Goal: Task Accomplishment & Management: Manage account settings

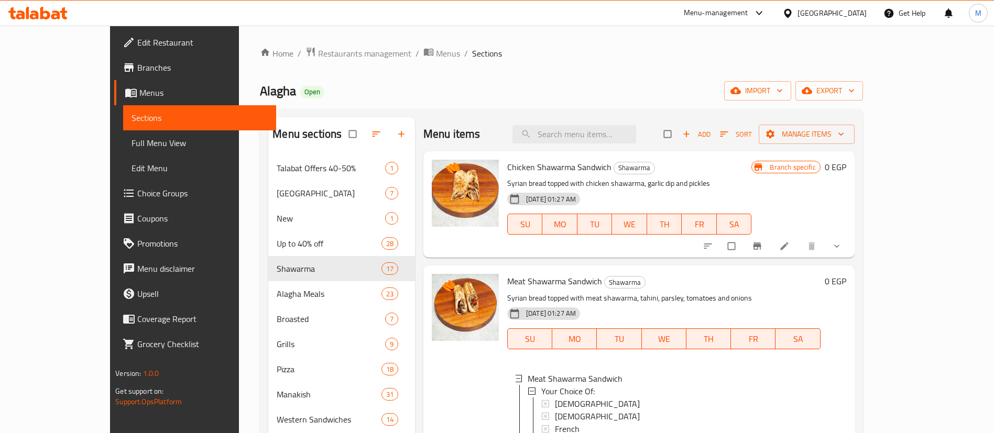
scroll to position [256, 0]
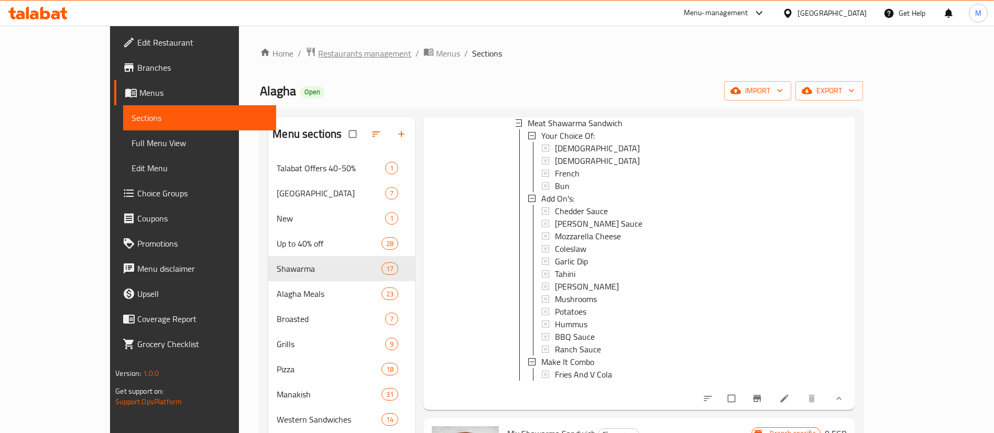
click at [318, 53] on span "Restaurants management" at bounding box center [364, 53] width 93 height 13
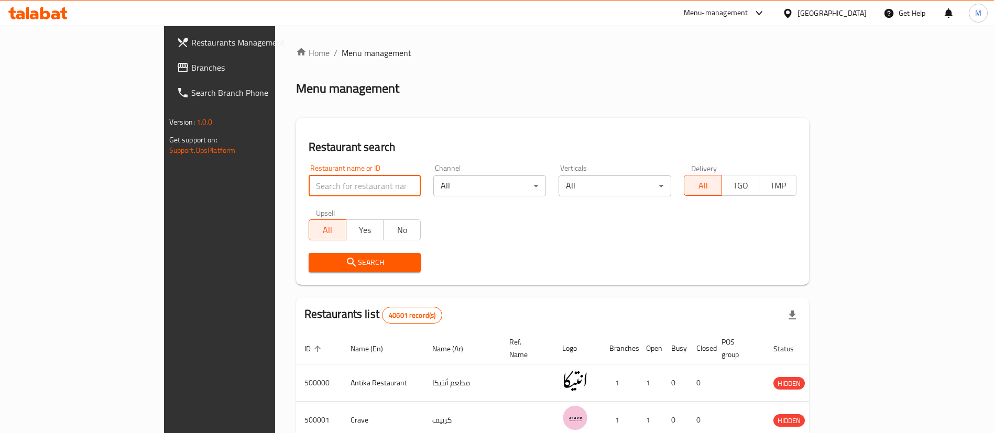
click at [309, 187] on input "search" at bounding box center [365, 186] width 113 height 21
type input "pastaweesy"
click button "Search" at bounding box center [365, 262] width 113 height 19
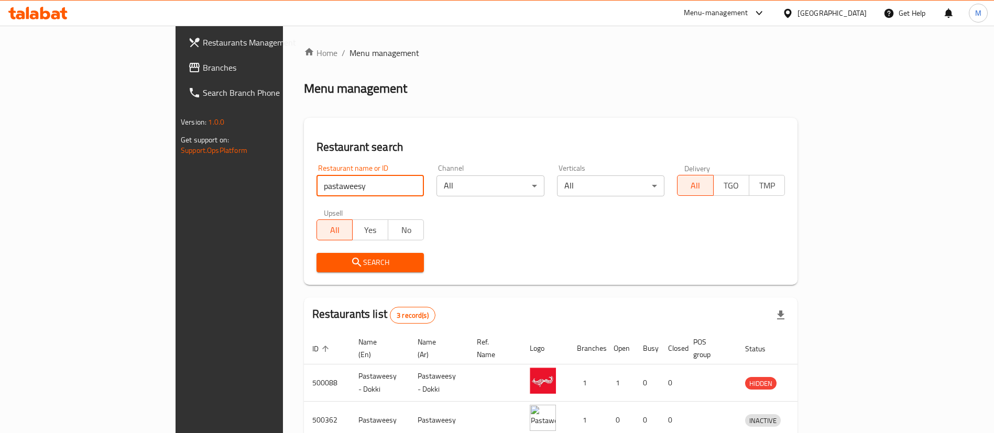
scroll to position [88, 0]
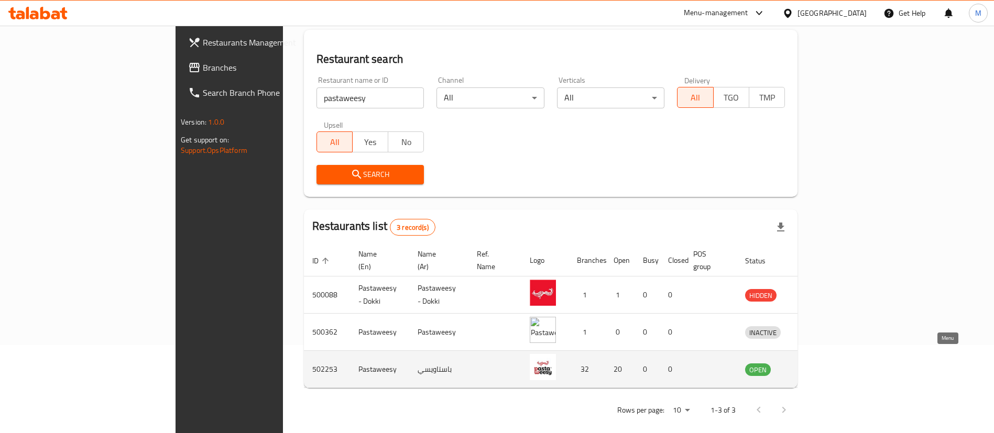
click at [814, 366] on icon "enhanced table" at bounding box center [808, 370] width 12 height 9
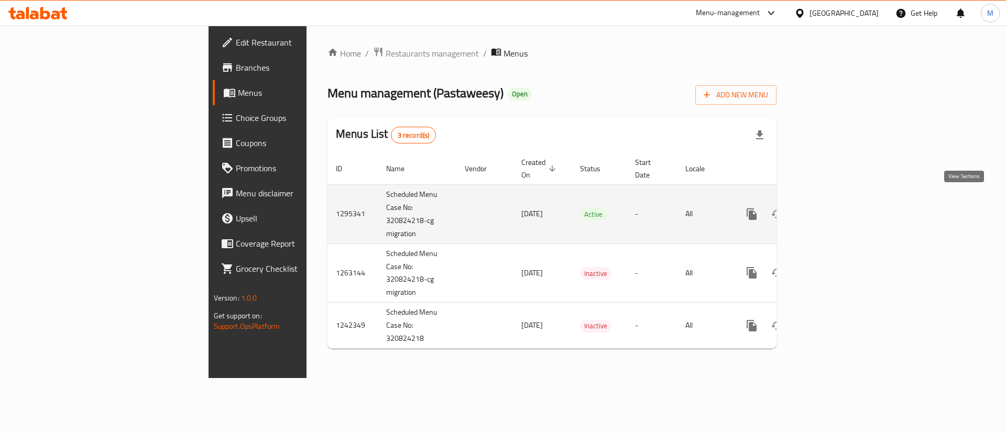
click at [834, 208] on icon "enhanced table" at bounding box center [827, 214] width 13 height 13
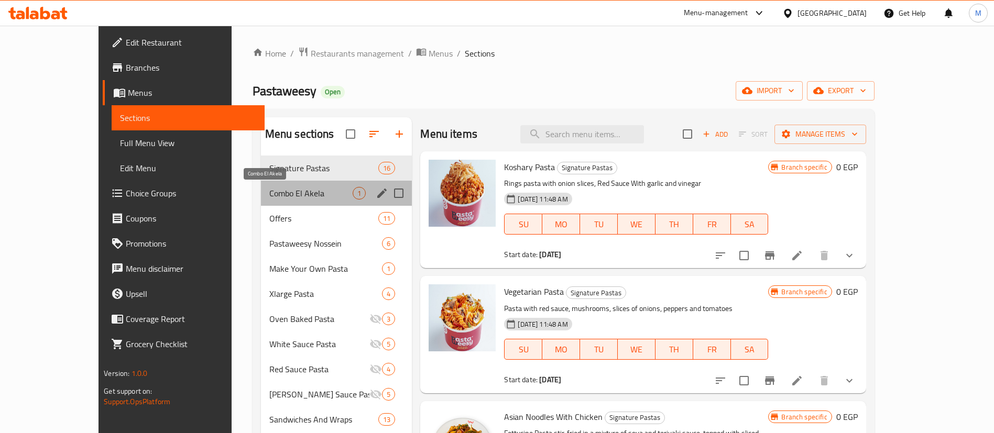
click at [269, 187] on span "Combo El Akela" at bounding box center [311, 193] width 84 height 13
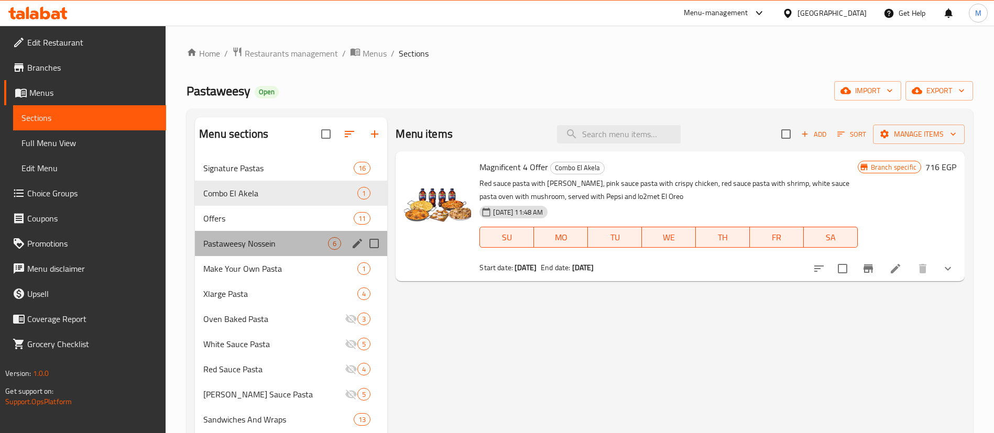
click at [252, 234] on div "Pastaweesy Nossein 6" at bounding box center [291, 243] width 192 height 25
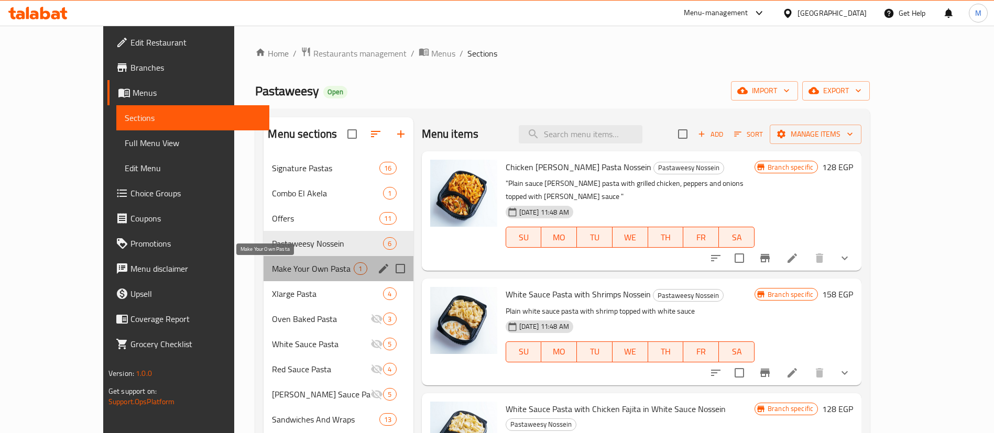
click at [309, 263] on span "Make Your Own Pasta" at bounding box center [313, 268] width 82 height 13
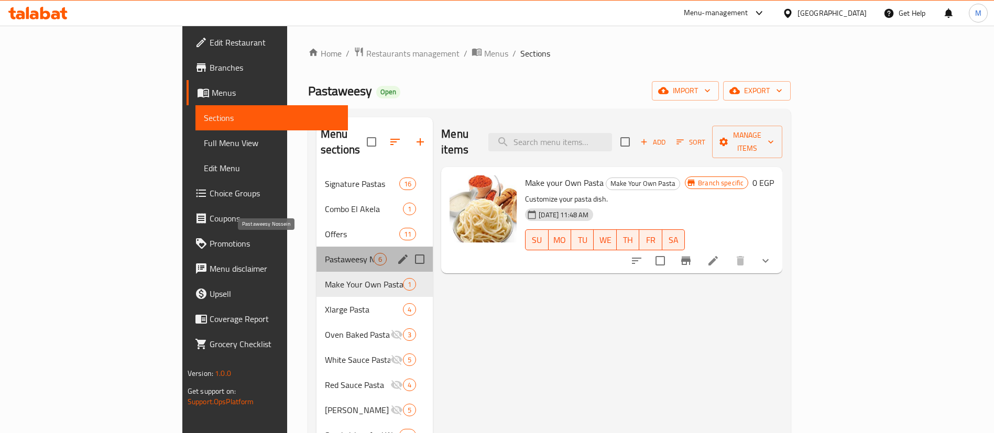
click at [325, 253] on span "Pastaweesy Nossein" at bounding box center [349, 259] width 49 height 13
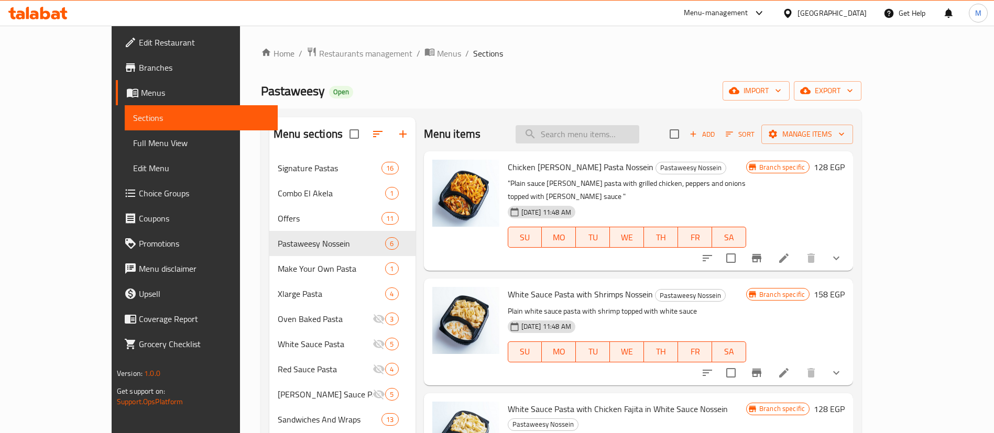
click at [626, 136] on input "search" at bounding box center [578, 134] width 124 height 18
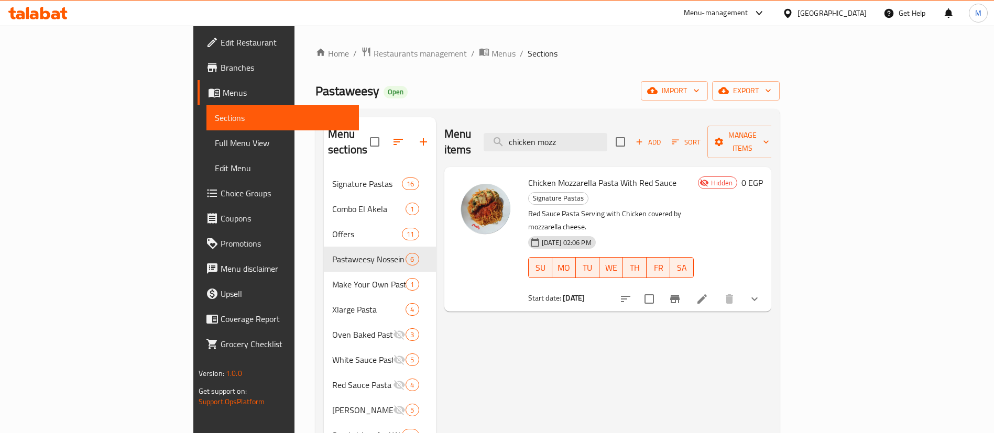
type input "chicken mozz"
click at [717, 290] on li at bounding box center [701, 299] width 29 height 19
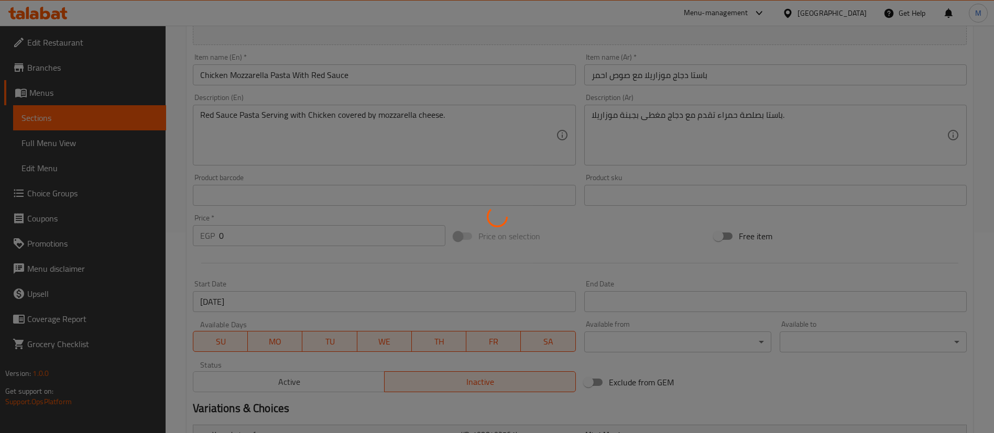
scroll to position [201, 0]
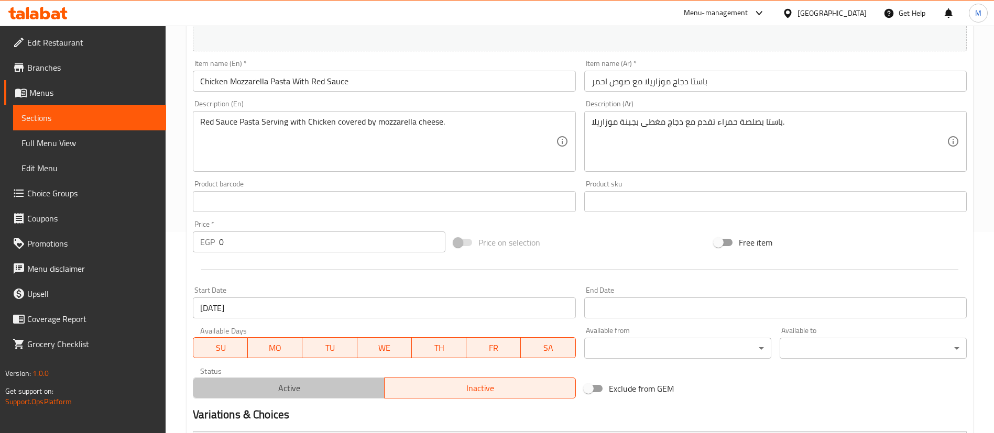
click at [309, 382] on span "Active" at bounding box center [289, 388] width 183 height 15
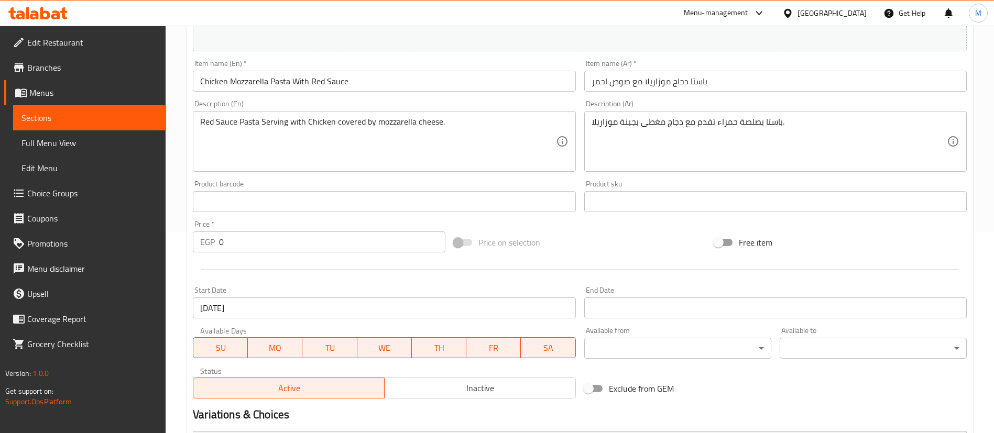
scroll to position [467, 0]
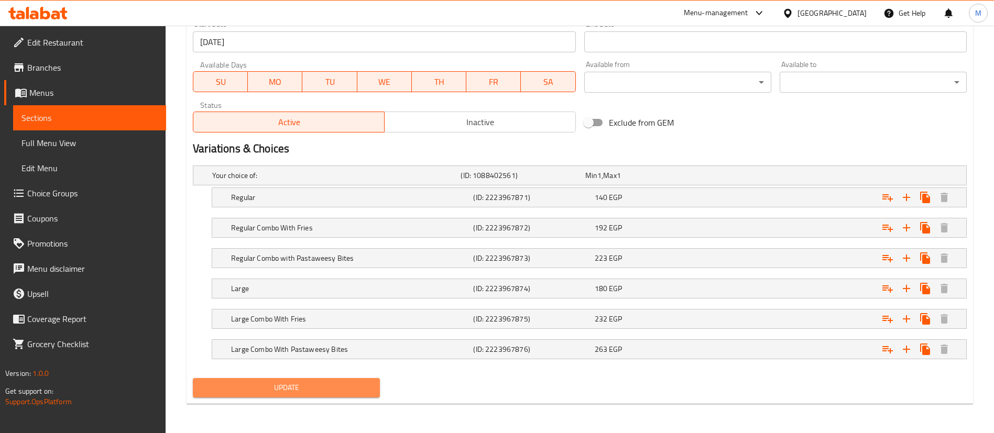
click at [309, 385] on span "Update" at bounding box center [286, 387] width 170 height 13
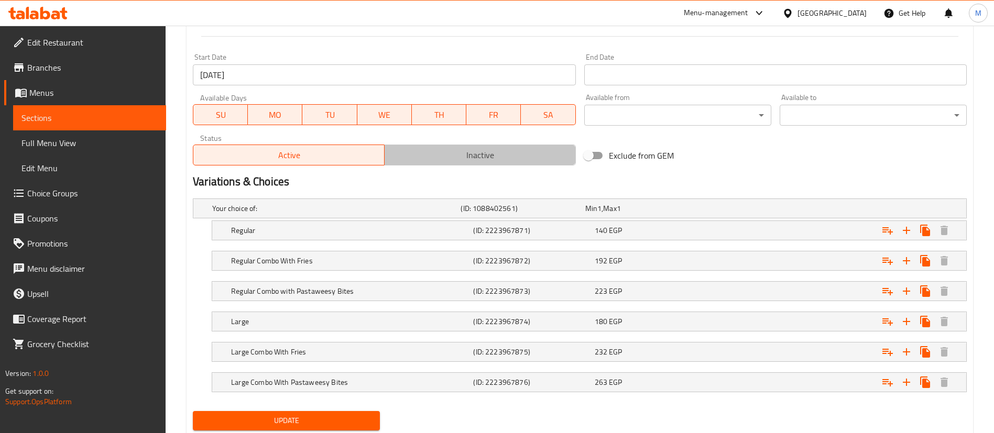
click at [516, 164] on button "Inactive" at bounding box center [480, 155] width 192 height 21
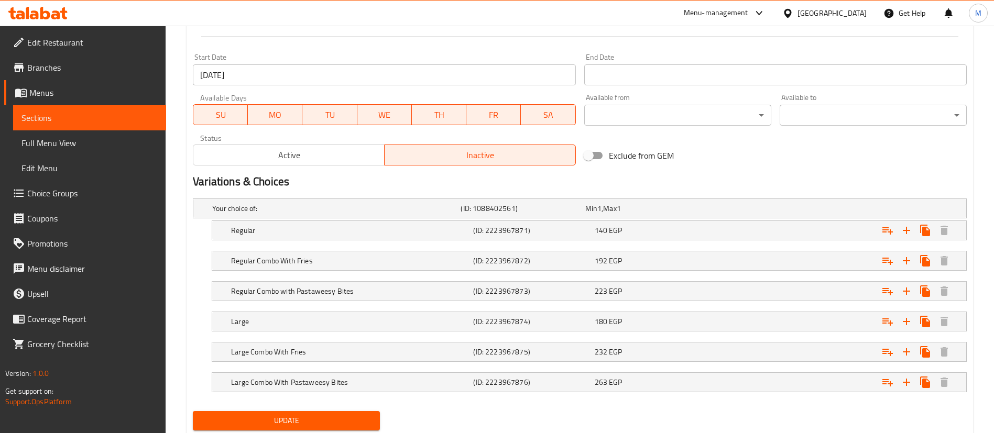
scroll to position [467, 0]
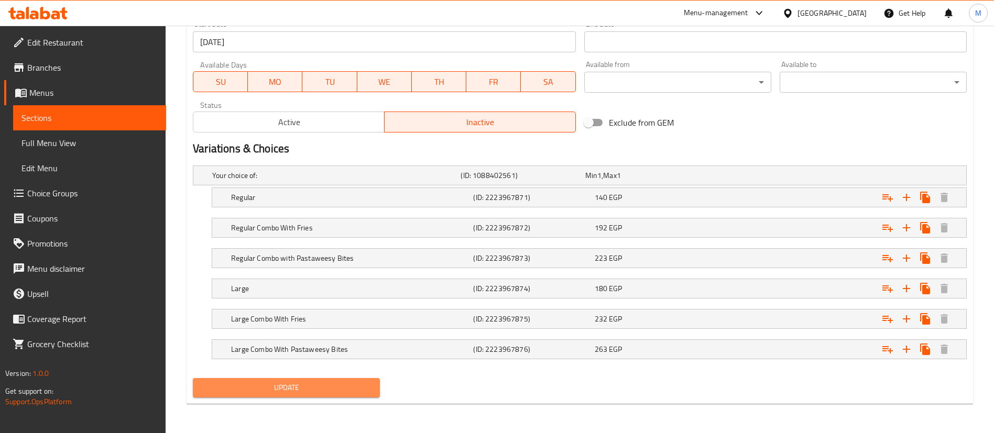
click at [323, 390] on span "Update" at bounding box center [286, 387] width 170 height 13
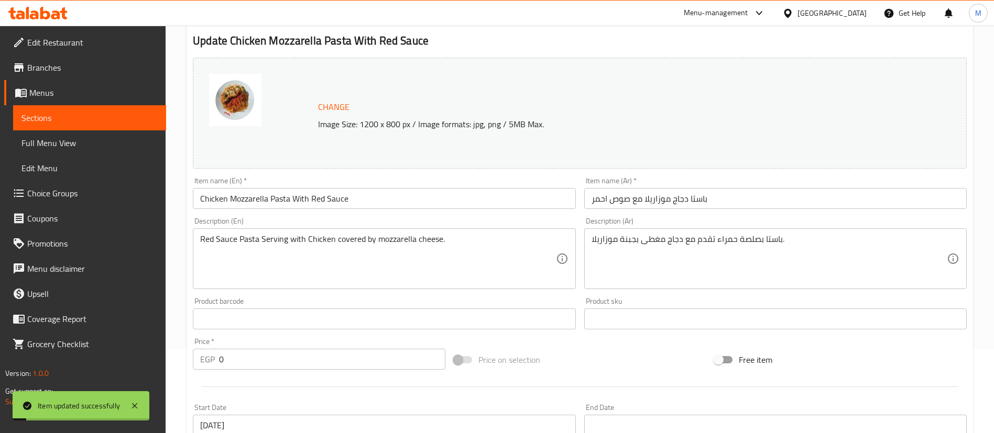
scroll to position [0, 0]
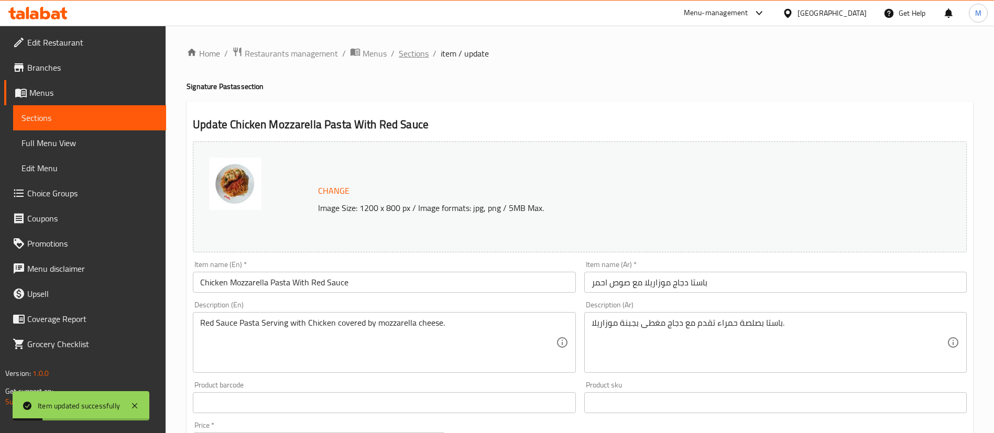
click at [409, 58] on span "Sections" at bounding box center [414, 53] width 30 height 13
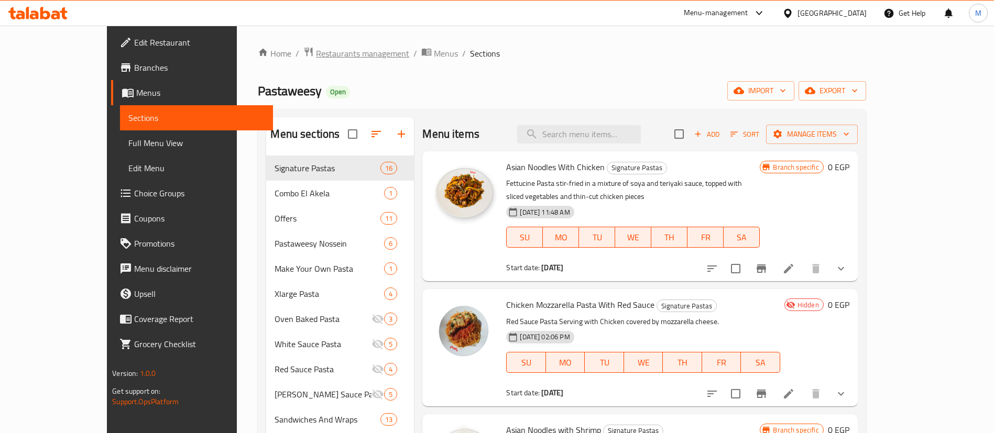
click at [316, 59] on span "Restaurants management" at bounding box center [362, 53] width 93 height 13
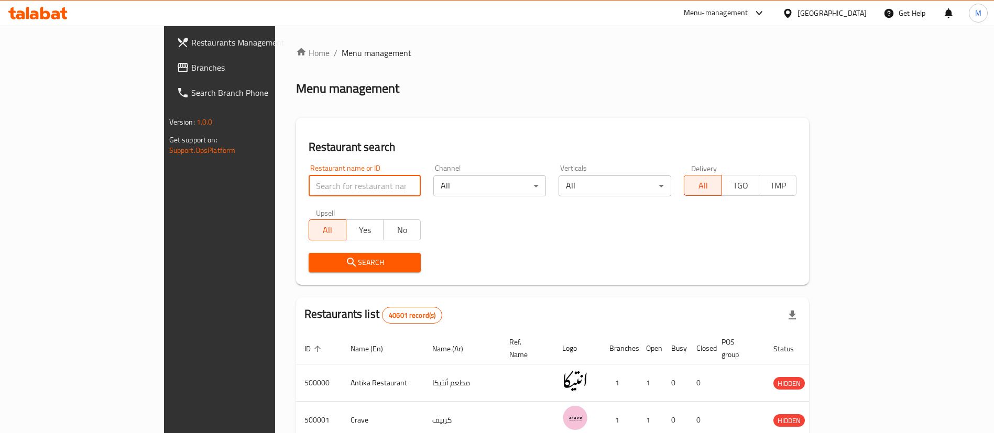
click at [318, 183] on input "search" at bounding box center [365, 186] width 113 height 21
type input "lychee"
click button "Search" at bounding box center [365, 262] width 113 height 19
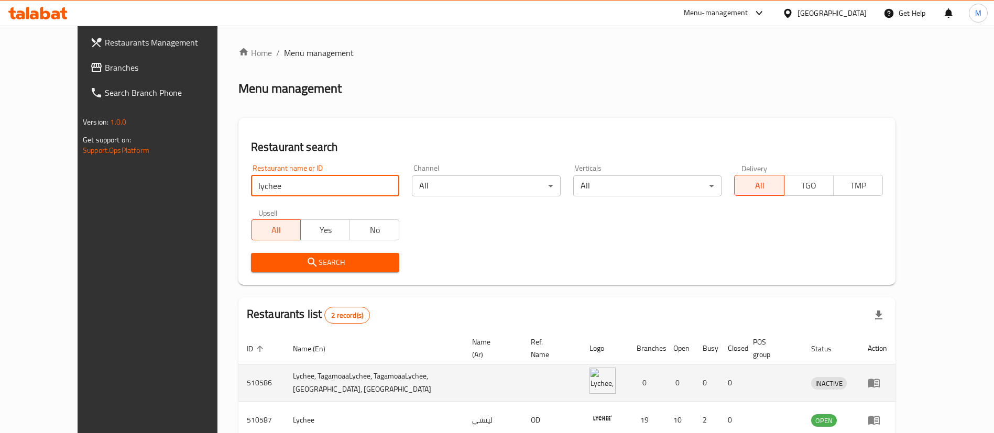
scroll to position [51, 0]
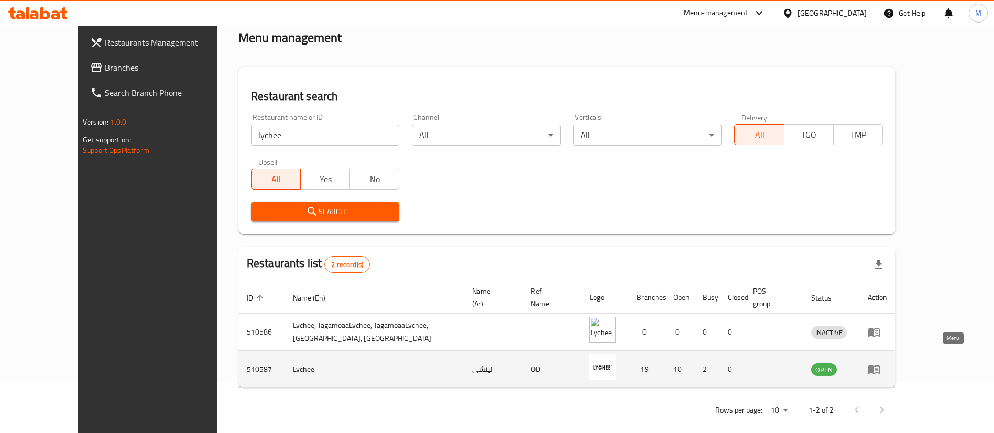
click at [887, 363] on link "enhanced table" at bounding box center [877, 369] width 19 height 13
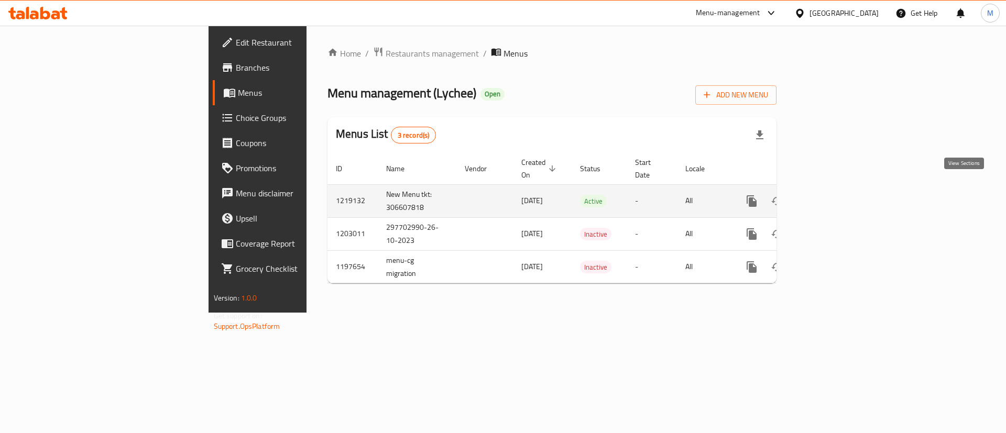
click at [834, 195] on icon "enhanced table" at bounding box center [827, 201] width 13 height 13
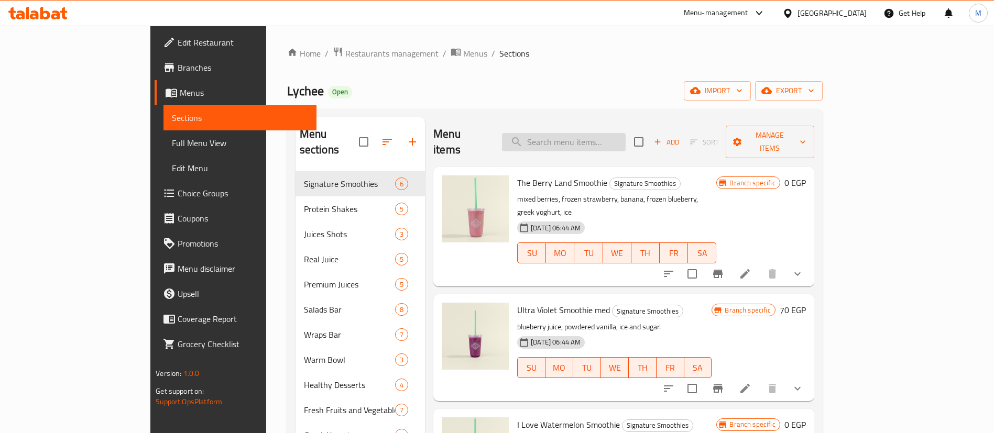
click at [626, 133] on input "search" at bounding box center [564, 142] width 124 height 18
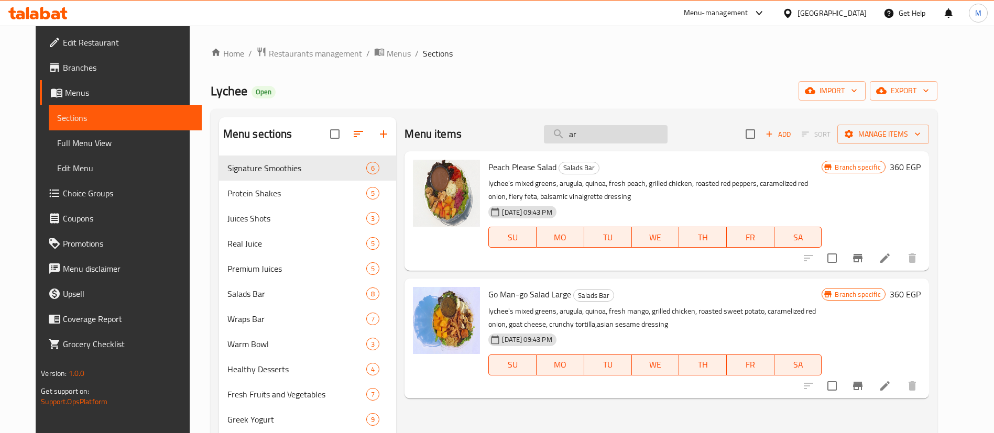
type input "a"
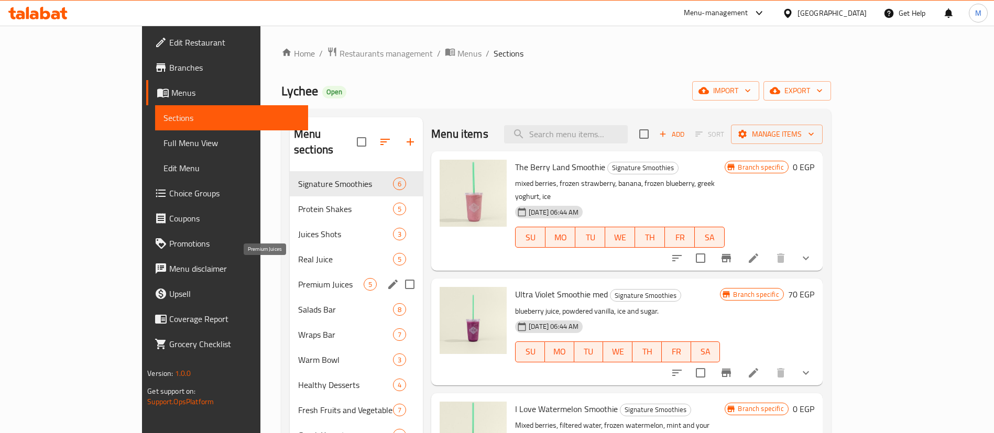
click at [298, 278] on span "Premium Juices" at bounding box center [330, 284] width 65 height 13
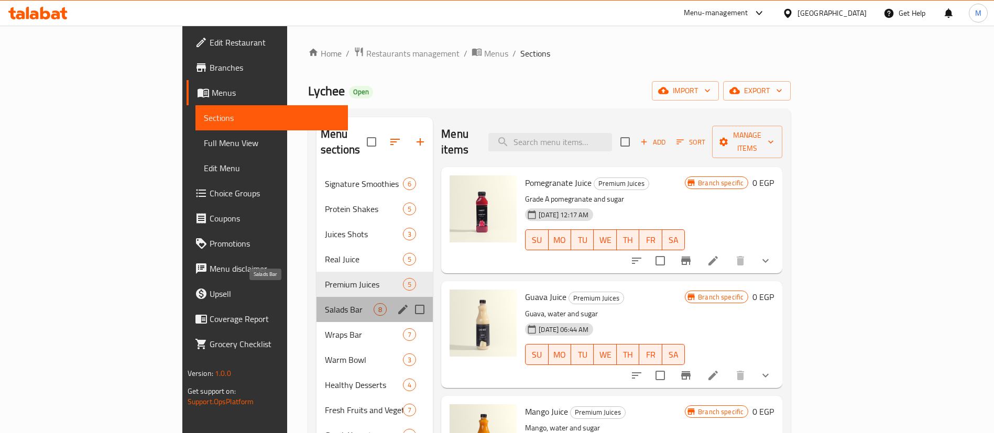
click at [325, 303] on span "Salads Bar" at bounding box center [349, 309] width 49 height 13
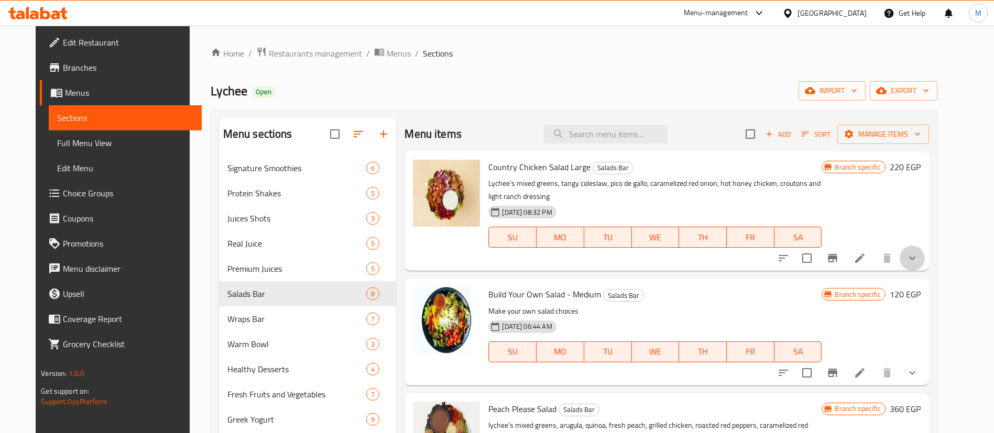
click at [925, 269] on button "show more" at bounding box center [912, 258] width 25 height 25
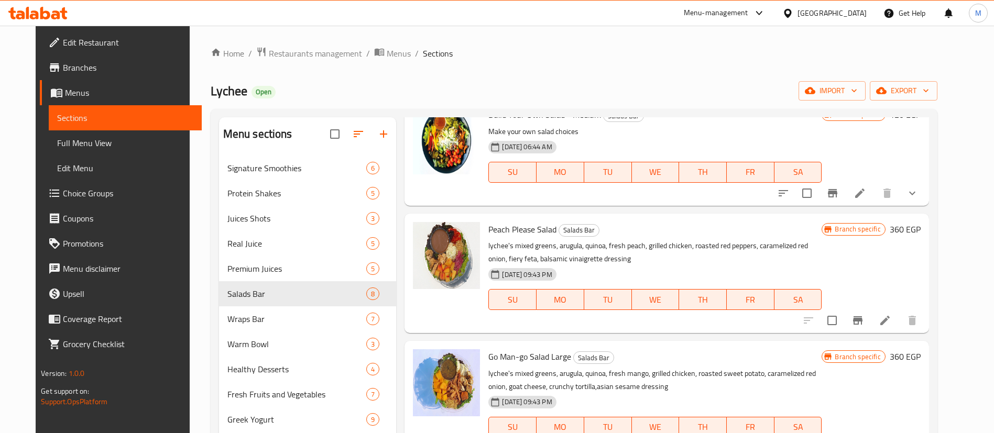
scroll to position [801, 0]
click at [925, 205] on button "show more" at bounding box center [912, 192] width 25 height 25
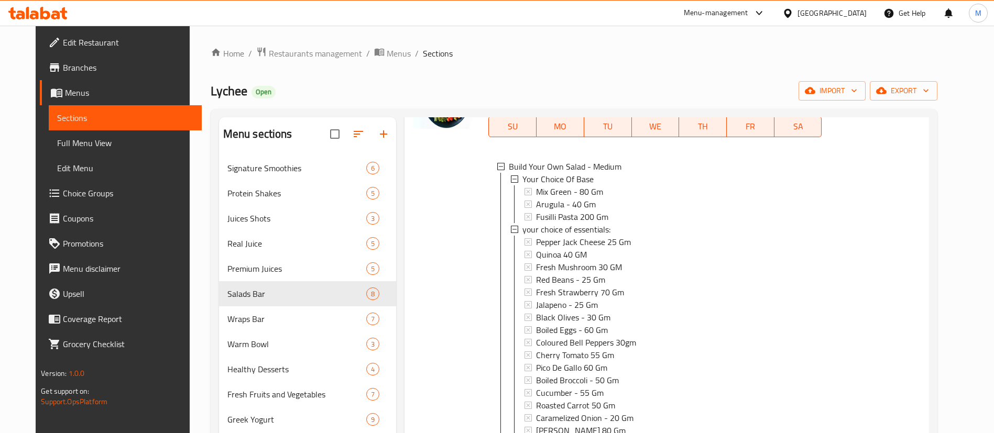
scroll to position [895, 0]
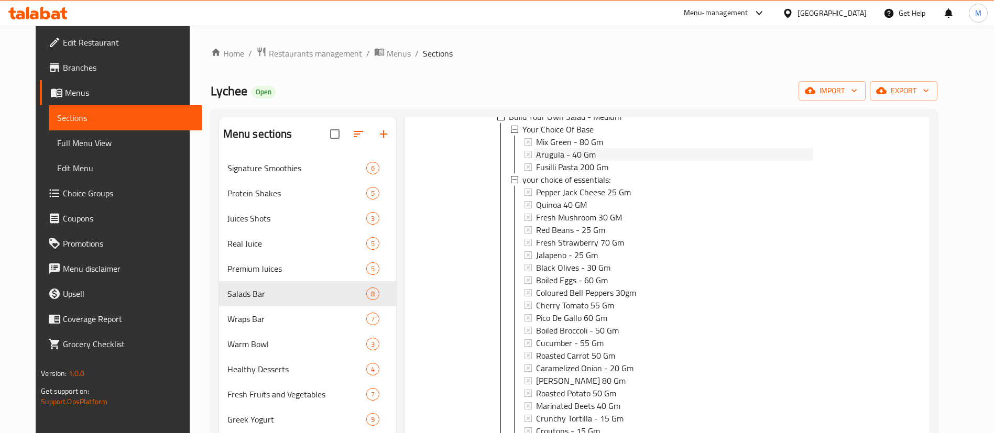
click at [568, 161] on span "Arugula - 40 Gm" at bounding box center [566, 154] width 60 height 13
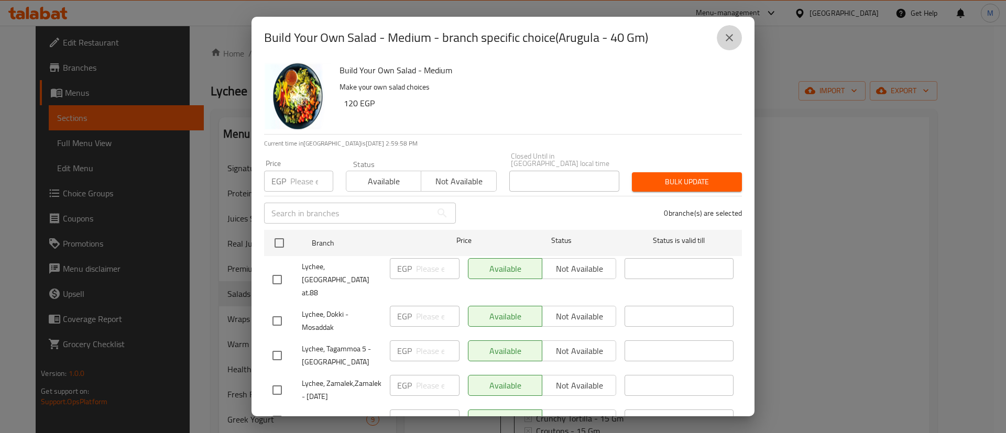
click at [732, 40] on icon "close" at bounding box center [729, 37] width 13 height 13
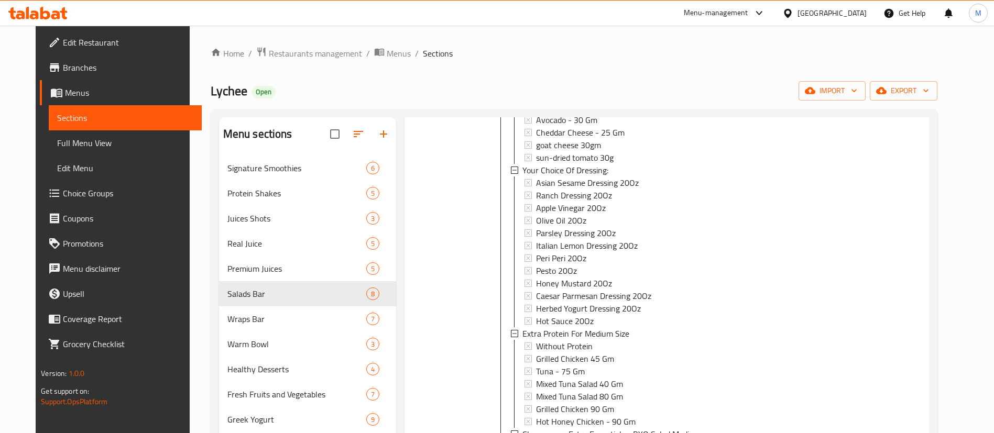
scroll to position [1245, 0]
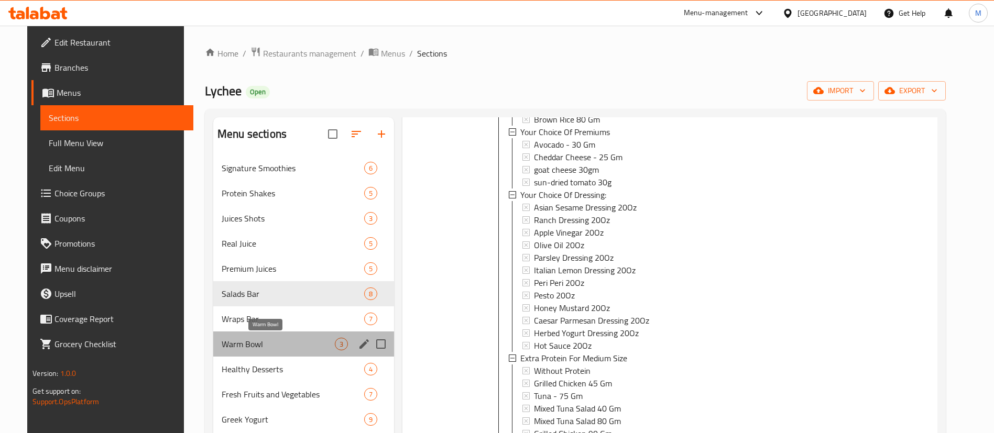
click at [294, 349] on span "Warm Bowl" at bounding box center [278, 344] width 113 height 13
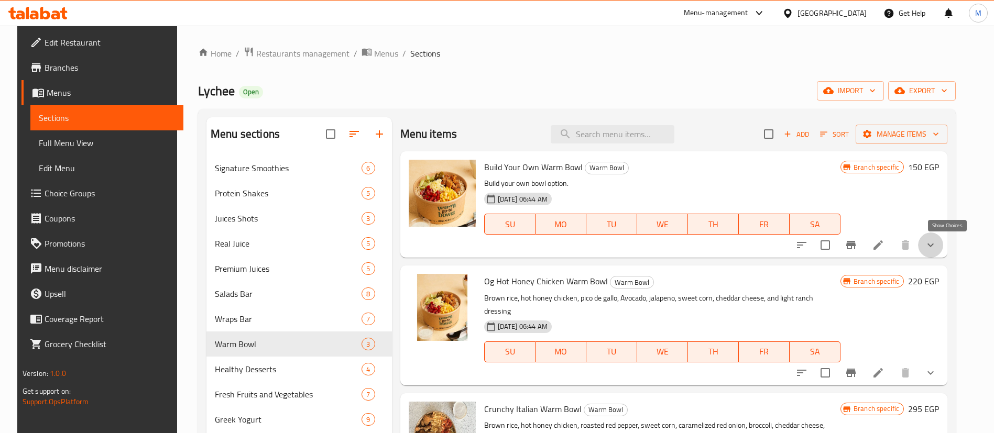
click at [937, 245] on icon "show more" at bounding box center [930, 245] width 13 height 13
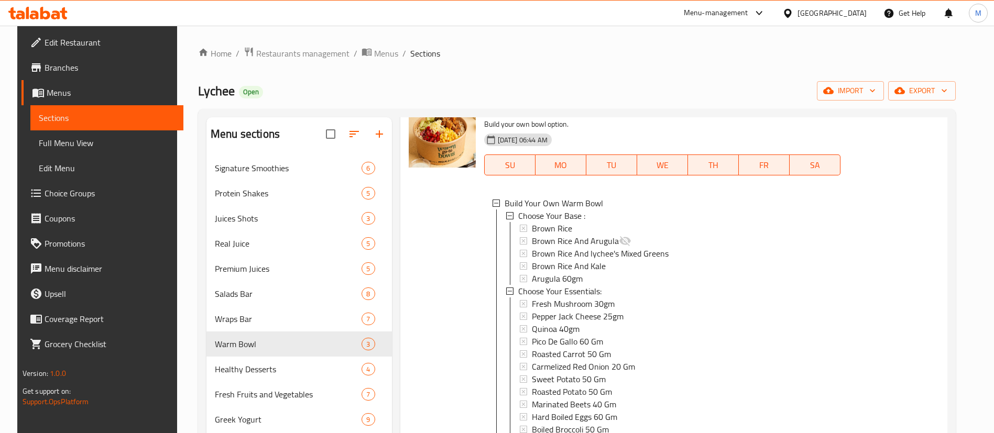
scroll to position [58, 0]
click at [600, 242] on span "Brown Rice And Arugula" at bounding box center [575, 242] width 87 height 13
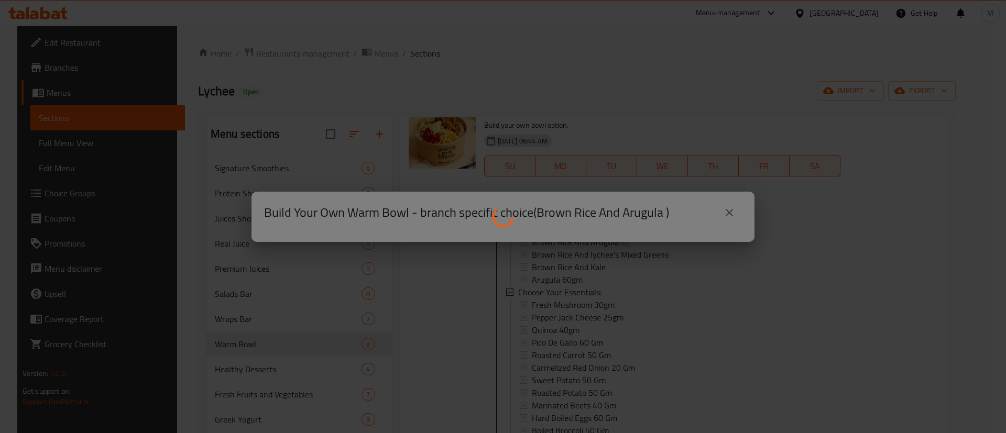
click at [709, 146] on div at bounding box center [503, 216] width 1006 height 433
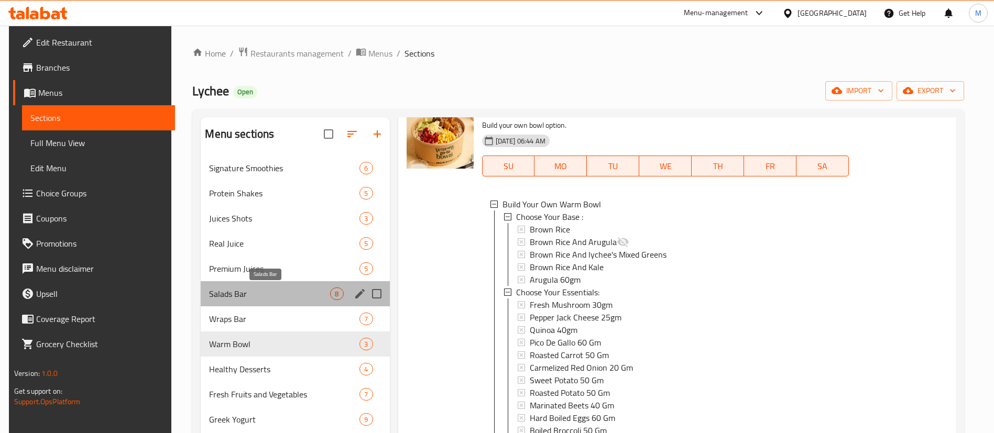
click at [289, 300] on span "Salads Bar" at bounding box center [269, 294] width 121 height 13
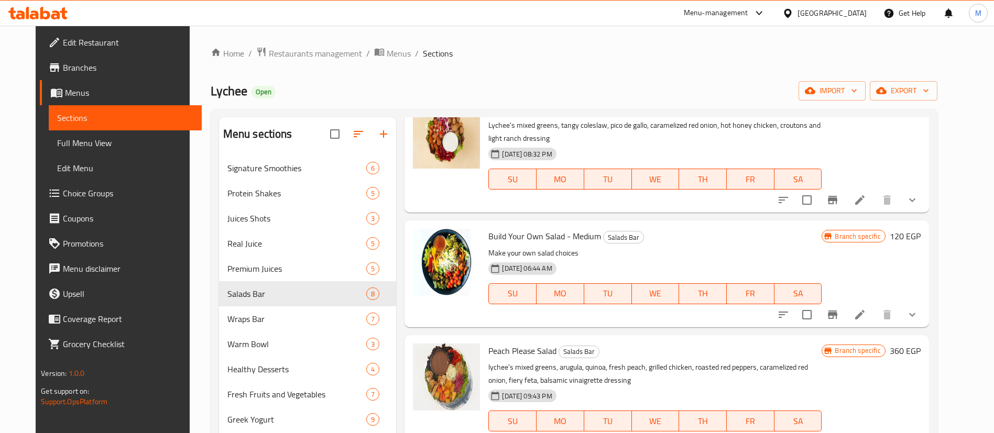
scroll to position [462, 0]
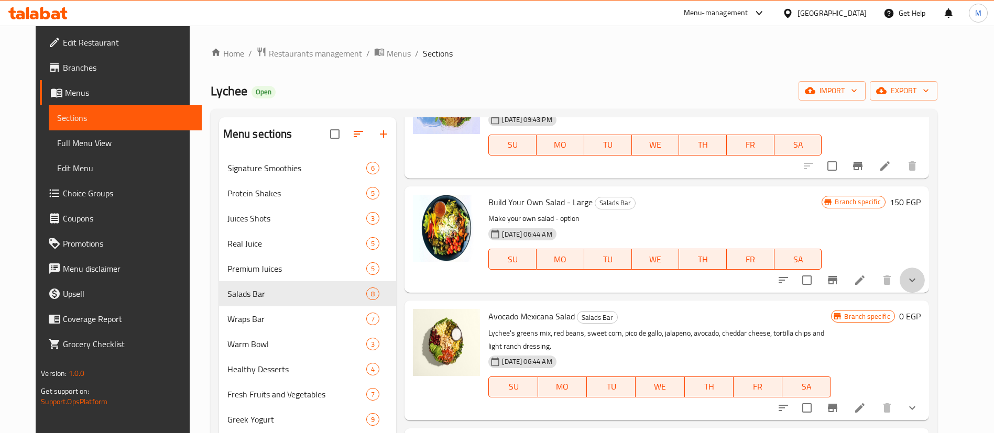
click at [925, 272] on button "show more" at bounding box center [912, 280] width 25 height 25
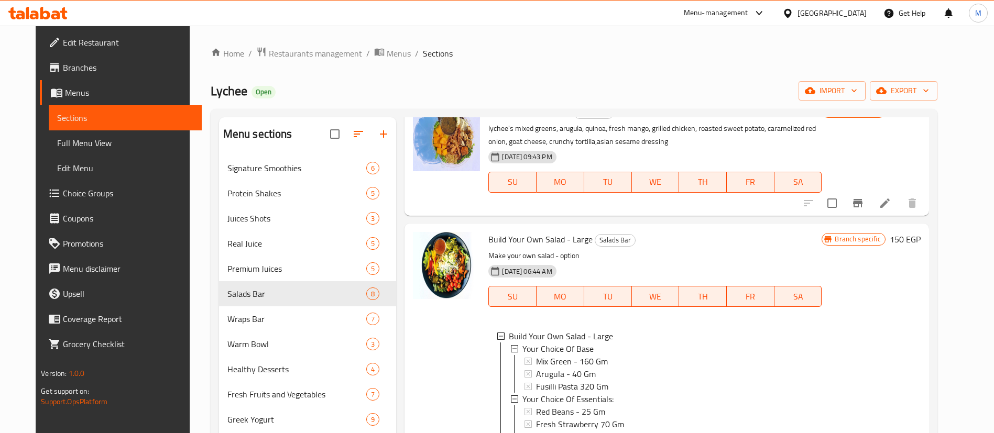
scroll to position [424, 0]
click at [516, 243] on span "Build Your Own Salad - Large" at bounding box center [540, 240] width 104 height 16
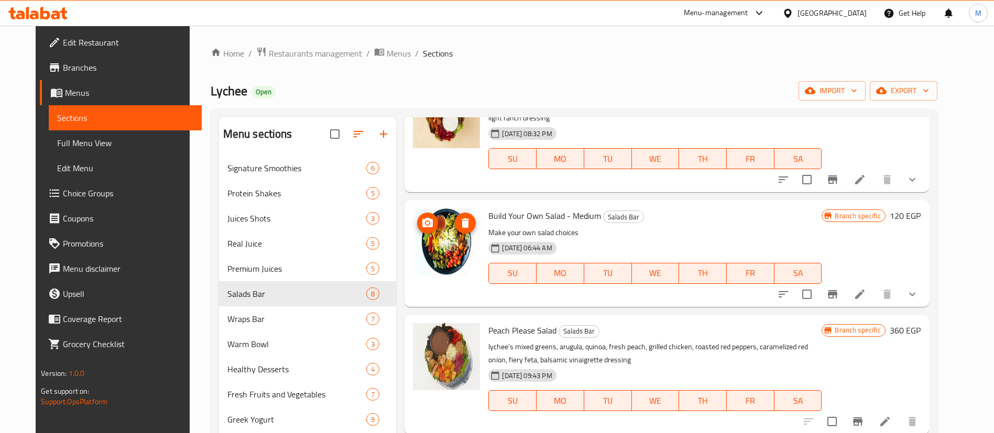
scroll to position [75, 0]
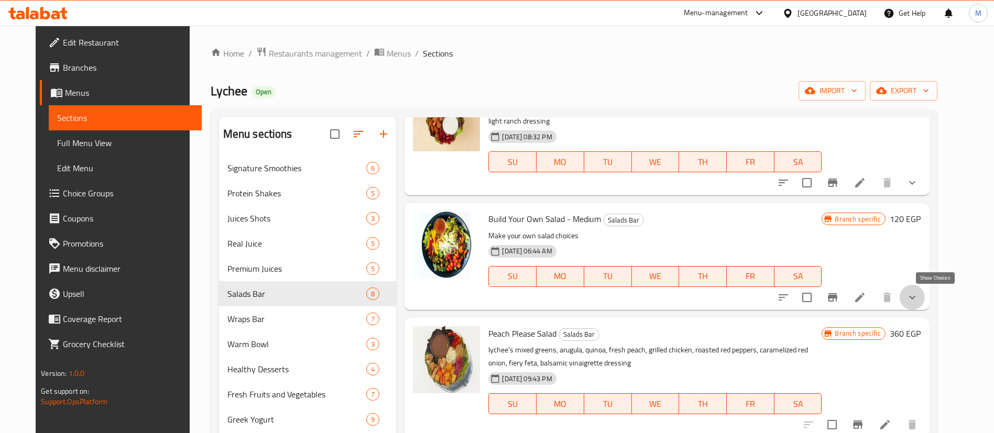
click at [918, 293] on icon "show more" at bounding box center [912, 297] width 13 height 13
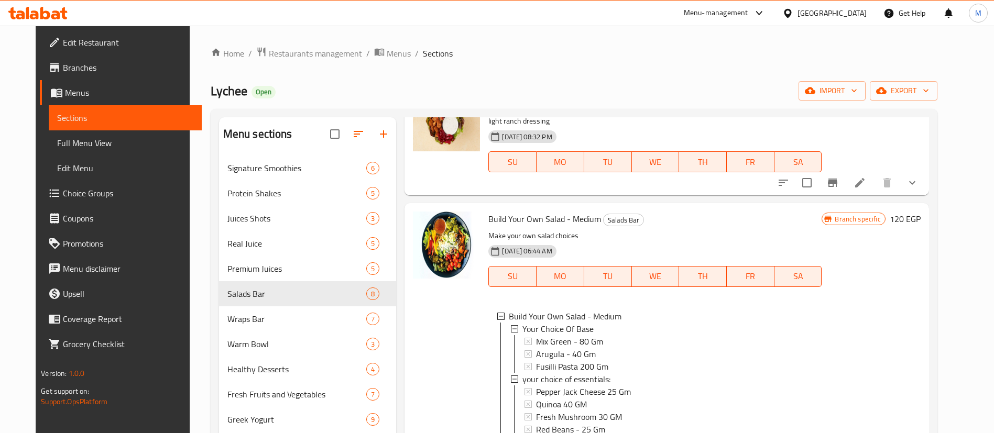
click at [516, 213] on span "Build Your Own Salad - Medium" at bounding box center [544, 219] width 113 height 16
copy h6 "Build Your Own Salad - Medium"
click at [516, 213] on span "Build Your Own Salad - Medium" at bounding box center [544, 219] width 113 height 16
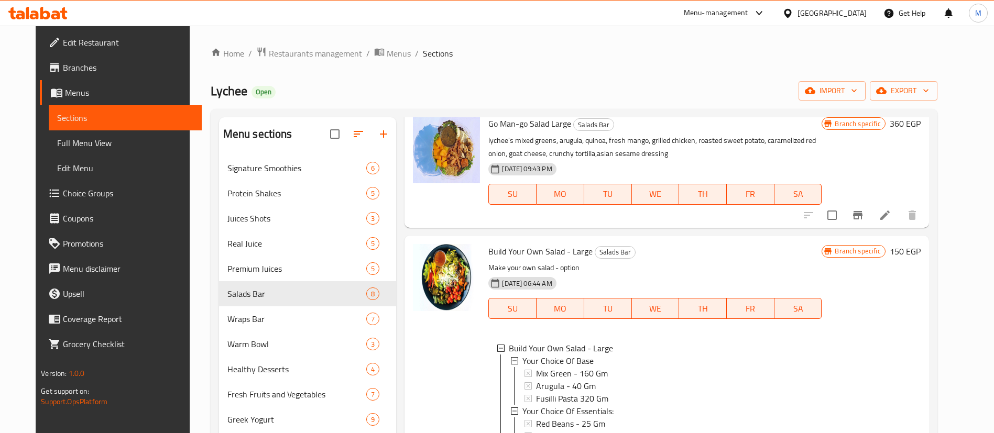
scroll to position [1933, 0]
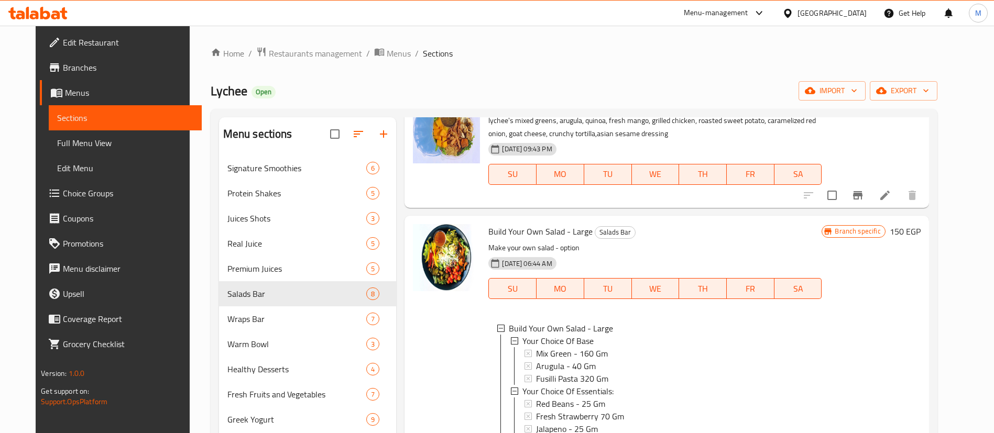
click at [526, 239] on span "Build Your Own Salad - Large" at bounding box center [540, 232] width 104 height 16
copy span "Own"
click at [526, 239] on span "Build Your Own Salad - Large" at bounding box center [540, 232] width 104 height 16
copy h6 "Build Your Own Salad - Large"
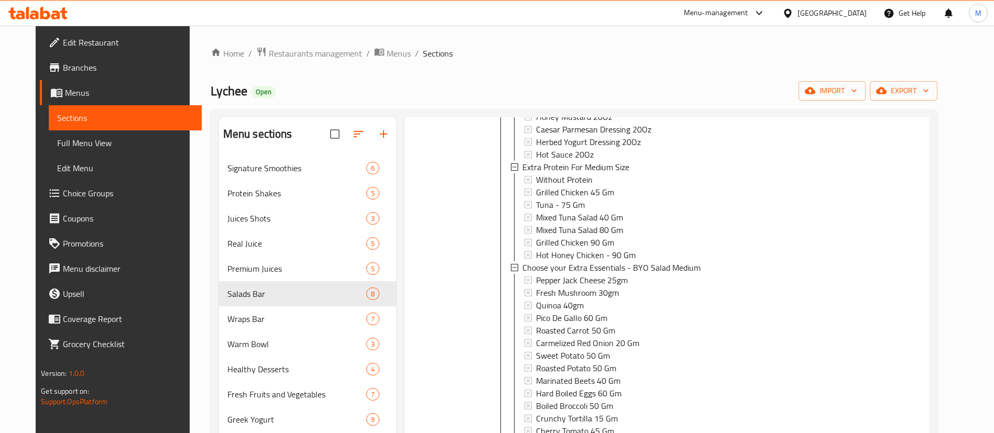
scroll to position [616, 0]
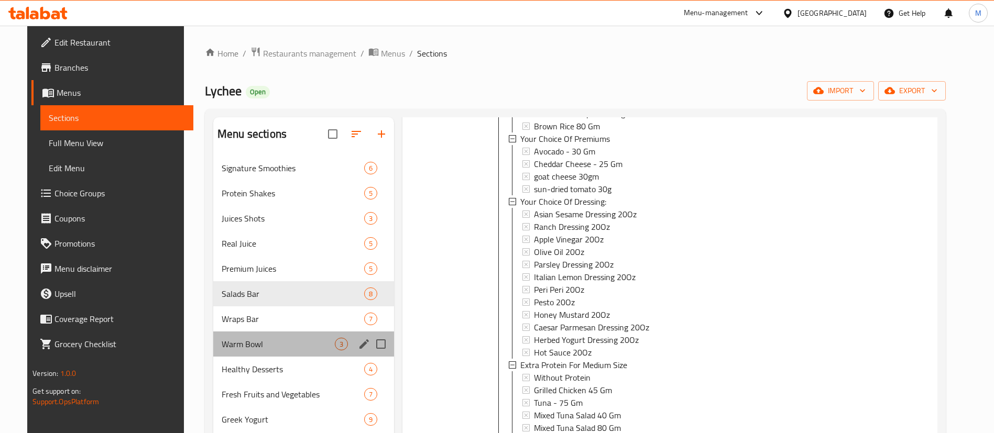
click at [285, 334] on div "Warm Bowl 3" at bounding box center [303, 344] width 181 height 25
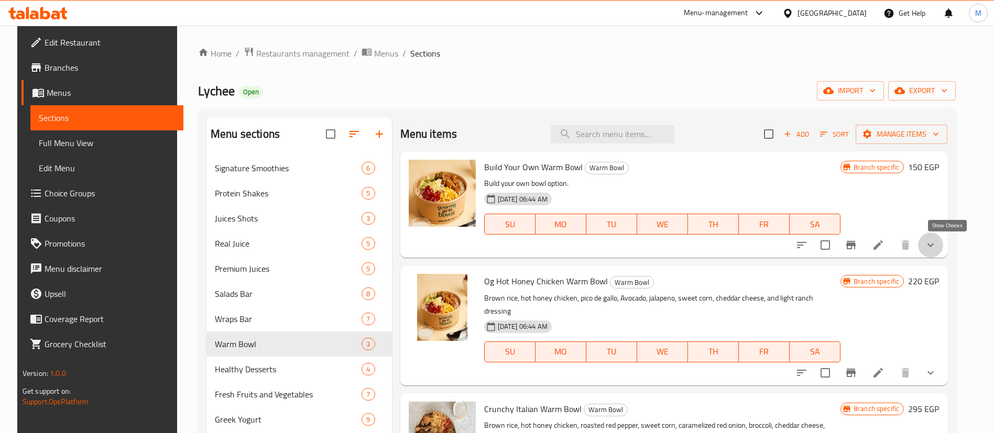
click at [937, 243] on icon "show more" at bounding box center [930, 245] width 13 height 13
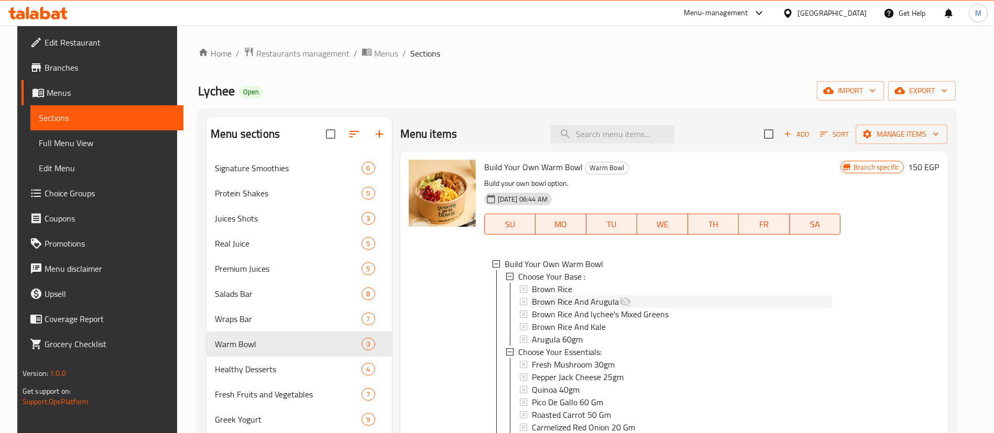
click at [627, 301] on div "Brown Rice And Arugula" at bounding box center [682, 302] width 300 height 13
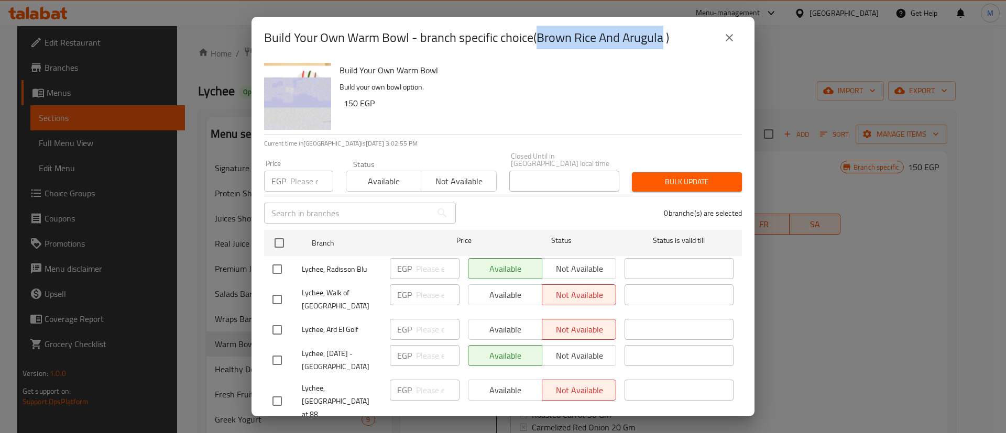
drag, startPoint x: 538, startPoint y: 41, endPoint x: 664, endPoint y: 45, distance: 125.8
click at [664, 45] on h2 "Build Your Own Warm Bowl - branch specific choice(Brown Rice And Arugula )" at bounding box center [466, 37] width 405 height 17
copy h2 "Brown Rice And Arugula"
click at [727, 42] on icon "close" at bounding box center [729, 37] width 13 height 13
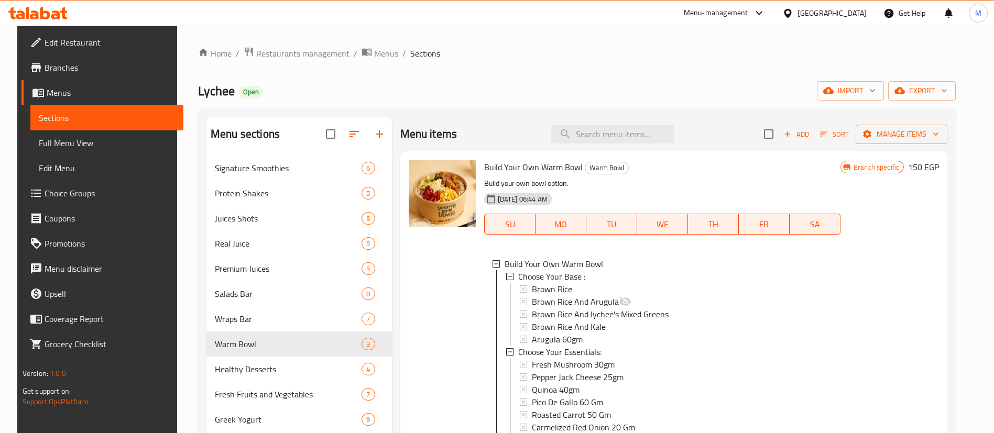
click at [553, 166] on span "Build Your Own Warm Bowl" at bounding box center [533, 167] width 99 height 16
copy h6 "Build Your Own Warm Bowl"
click at [553, 166] on span "Build Your Own Warm Bowl" at bounding box center [533, 167] width 99 height 16
click at [285, 47] on span "Restaurants management" at bounding box center [302, 53] width 93 height 13
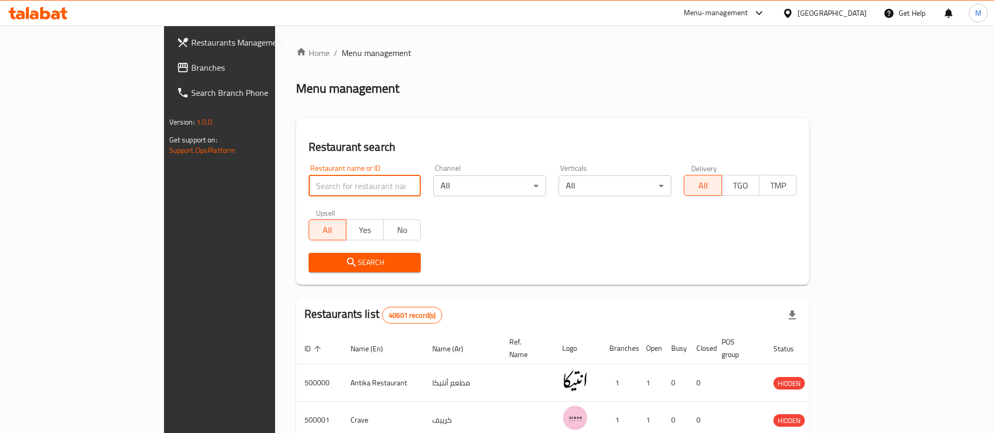
click at [317, 179] on input "search" at bounding box center [365, 186] width 113 height 21
type input "shawerma el reem"
click button "Search" at bounding box center [365, 262] width 113 height 19
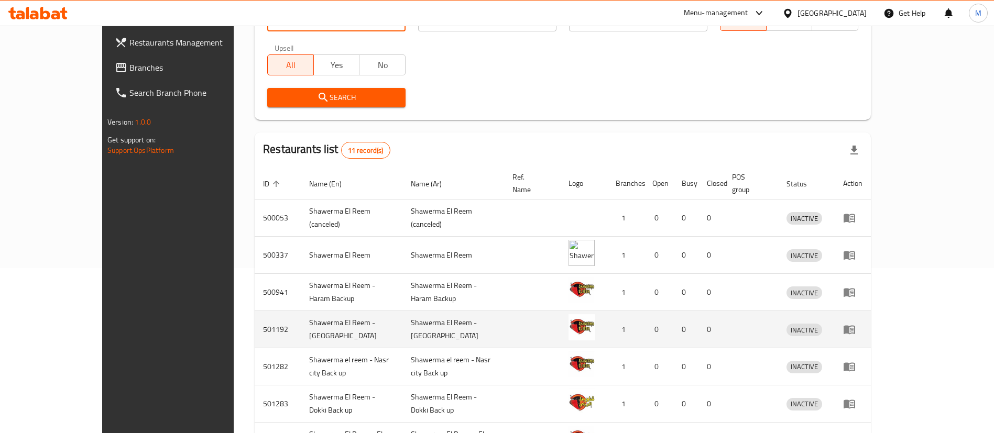
scroll to position [348, 0]
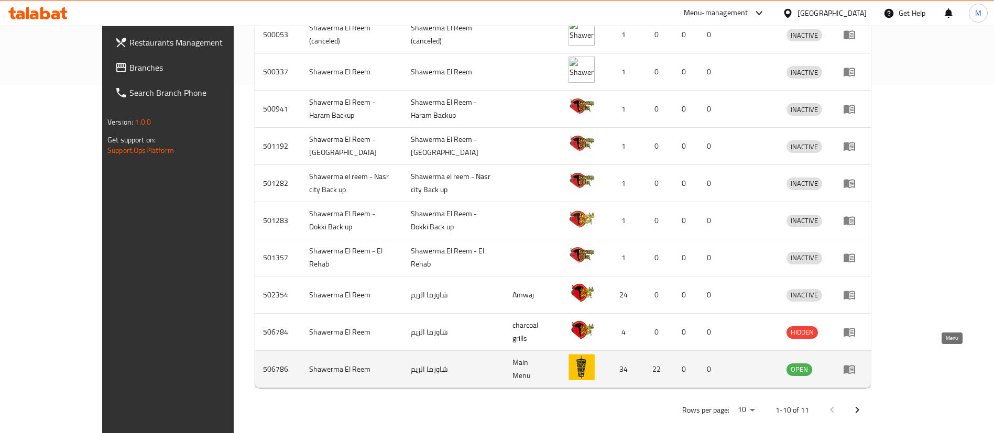
click at [856, 363] on icon "enhanced table" at bounding box center [849, 369] width 13 height 13
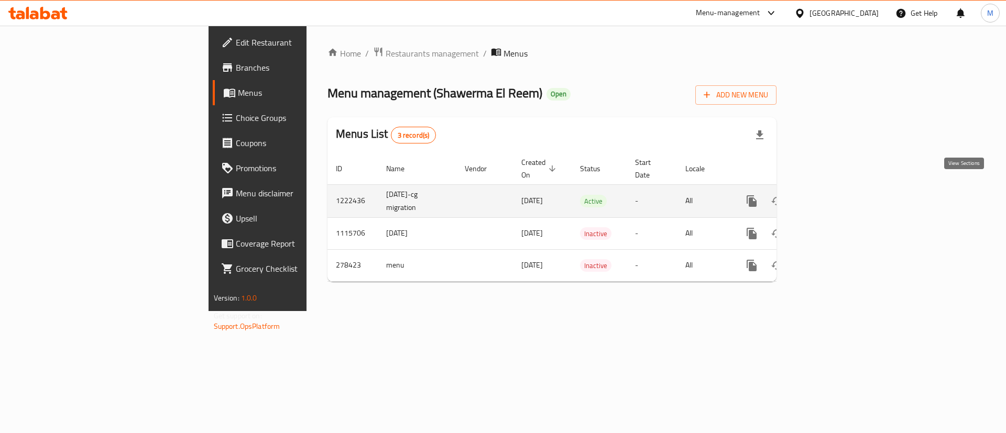
click at [840, 189] on link "enhanced table" at bounding box center [827, 201] width 25 height 25
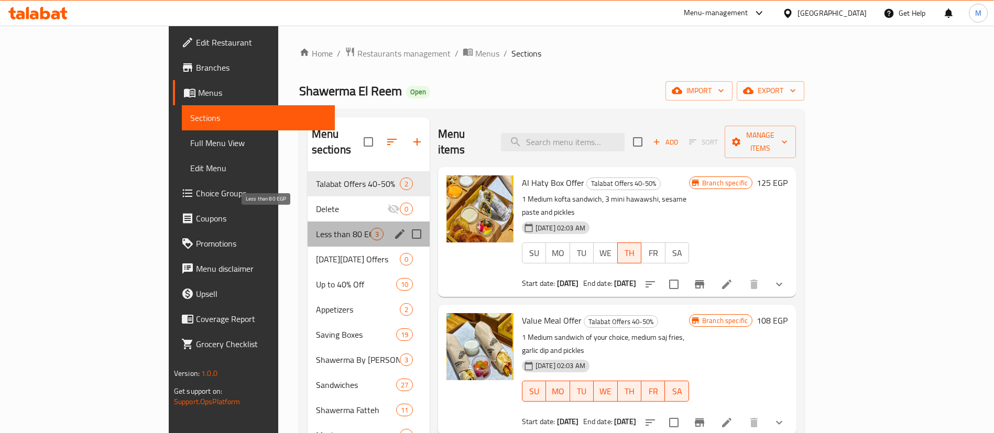
click at [316, 228] on span "Less than 80 EGP" at bounding box center [343, 234] width 54 height 13
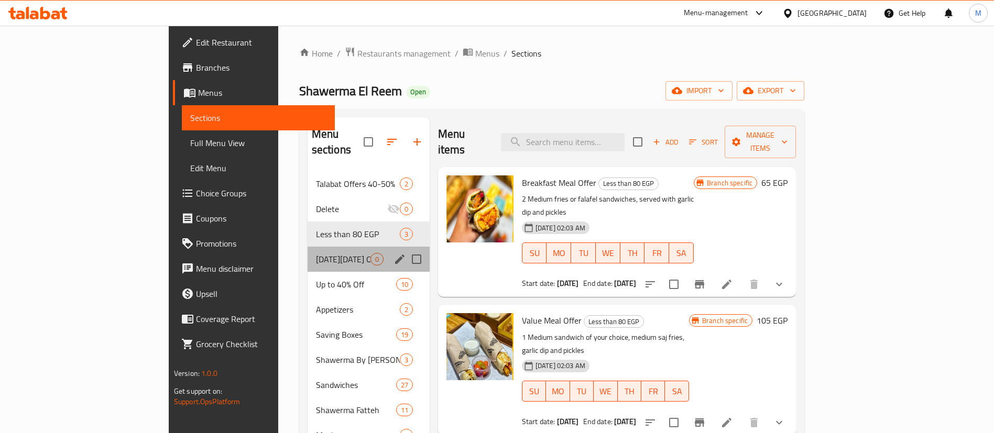
click at [308, 253] on div "[DATE][DATE] Offers 0" at bounding box center [369, 259] width 122 height 25
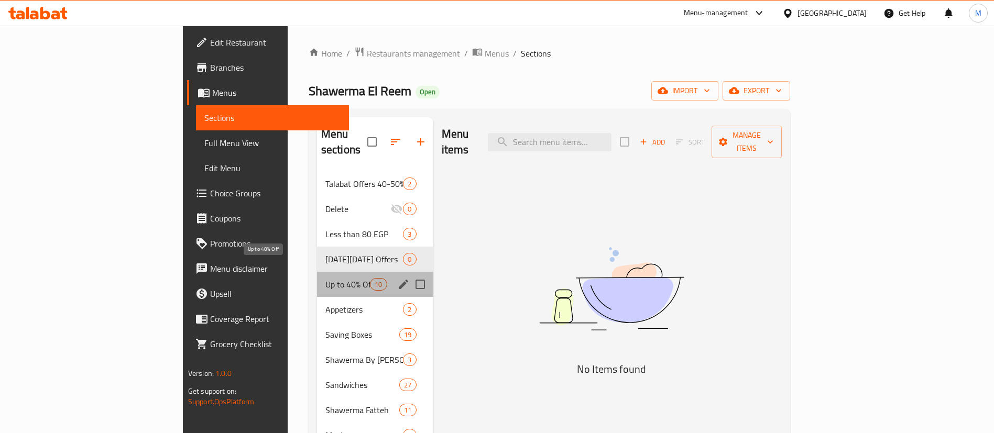
click at [325, 278] on span "Up to 40% Off" at bounding box center [347, 284] width 45 height 13
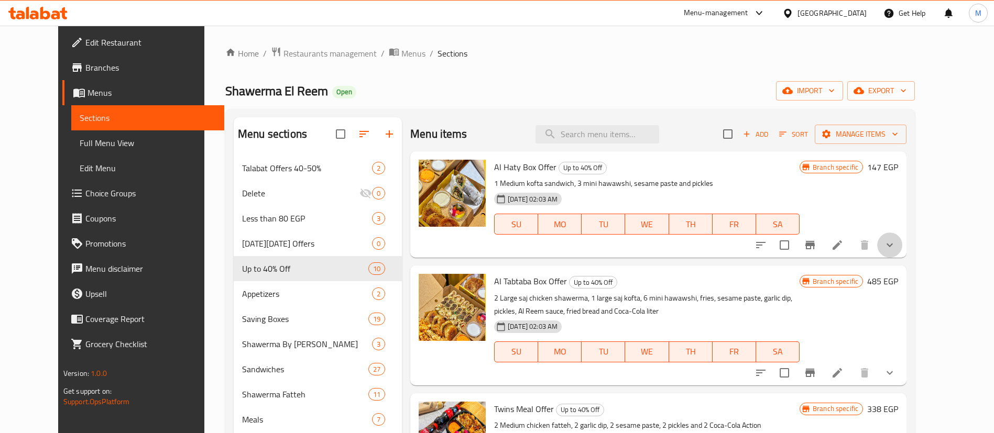
click at [902, 250] on button "show more" at bounding box center [889, 245] width 25 height 25
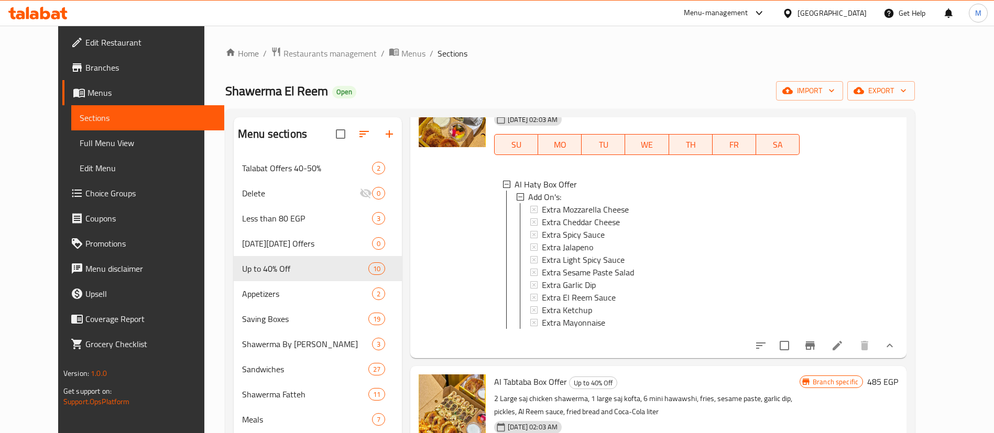
scroll to position [80, 0]
click at [664, 287] on div "Extra Garlic Dip" at bounding box center [666, 284] width 249 height 13
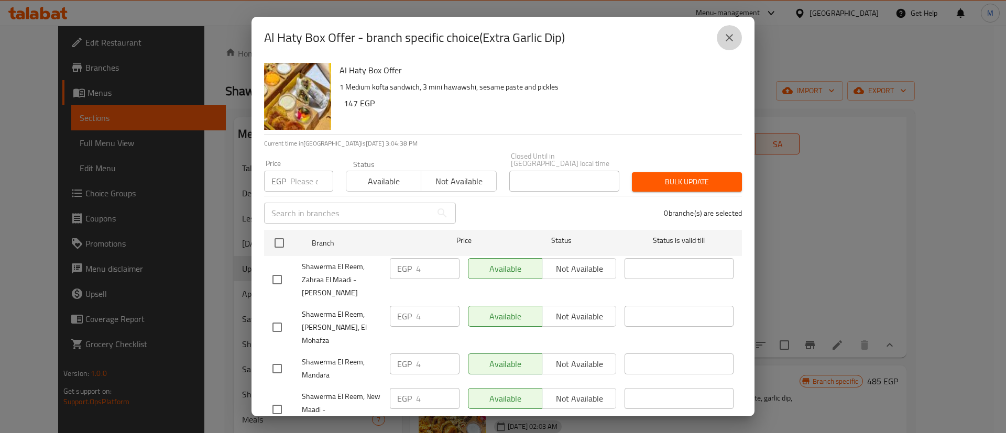
click at [727, 42] on icon "close" at bounding box center [729, 37] width 13 height 13
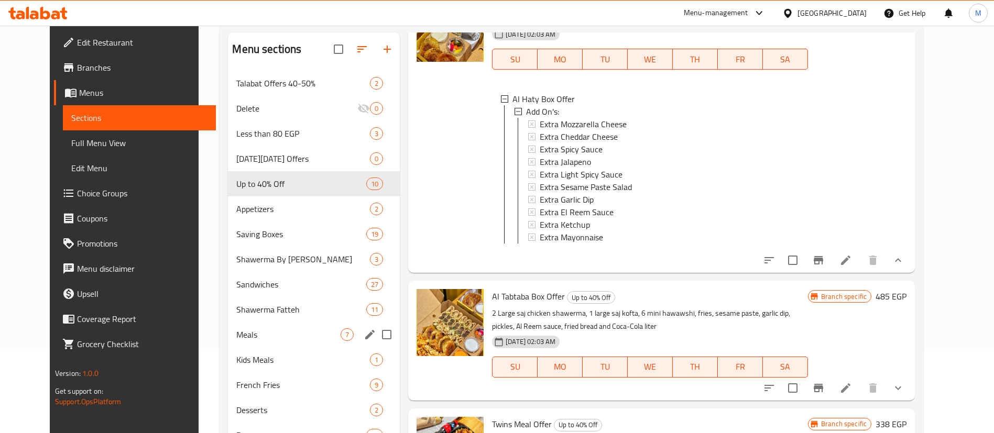
scroll to position [86, 0]
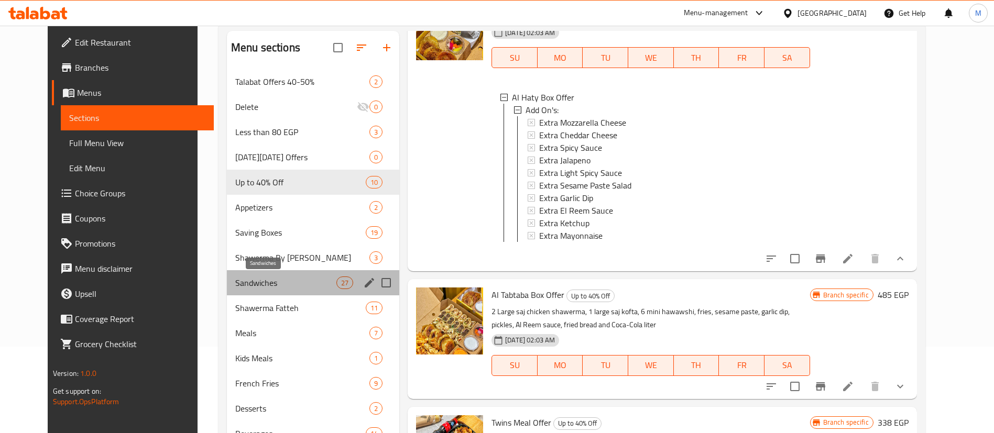
click at [283, 282] on span "Sandwiches" at bounding box center [285, 283] width 101 height 13
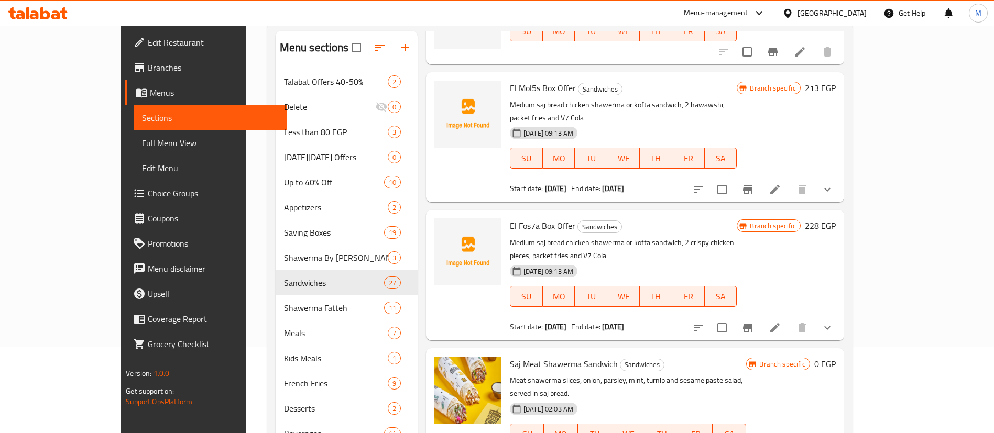
scroll to position [301, 0]
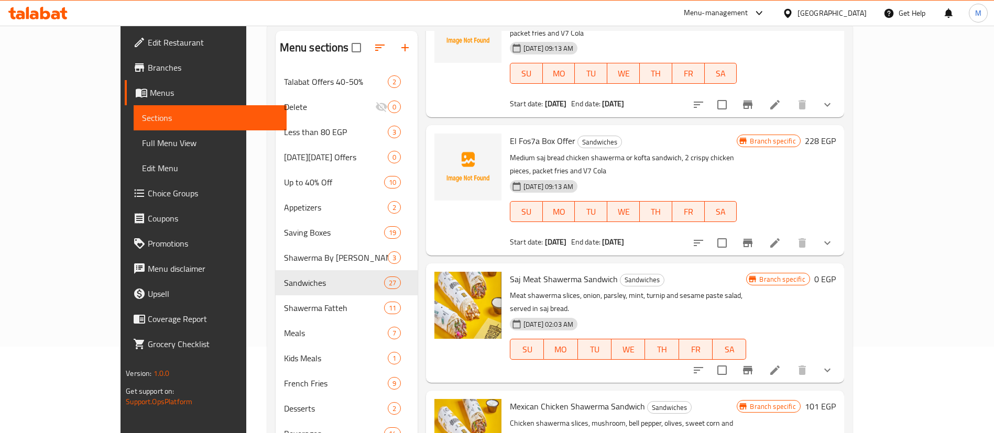
click at [844, 107] on div "Menu items Add Sort Manage items [DATE] Combo Offer Sandwiches 2 Chicken shawar…" at bounding box center [631, 253] width 426 height 445
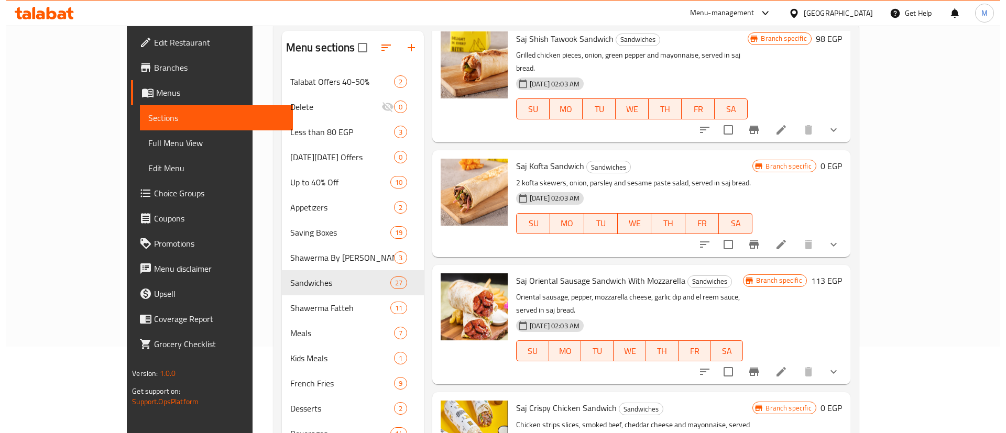
scroll to position [799, 0]
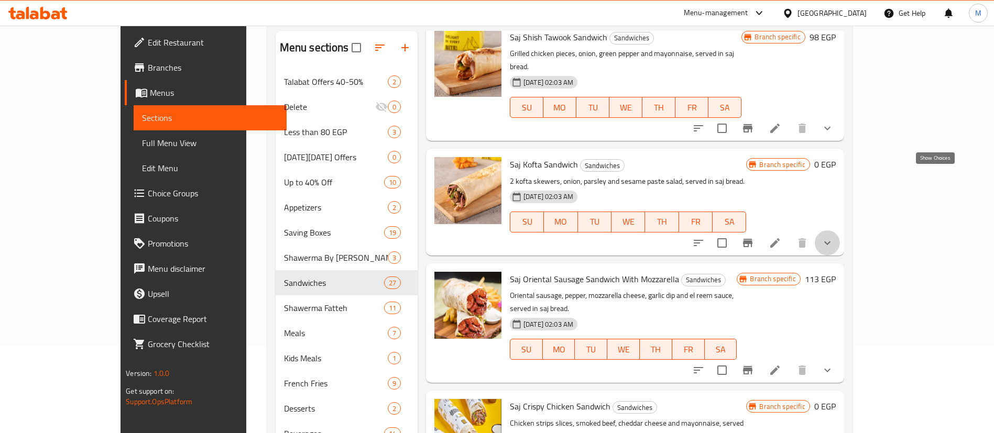
click at [834, 237] on icon "show more" at bounding box center [827, 243] width 13 height 13
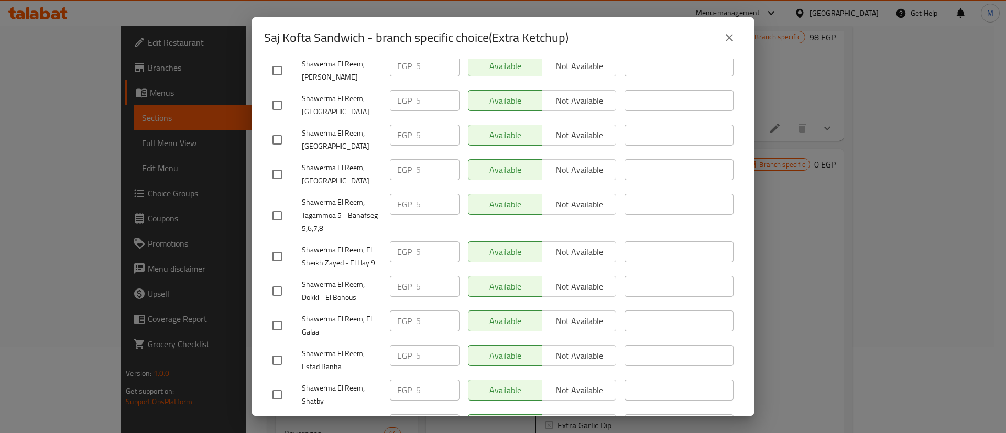
scroll to position [1075, 0]
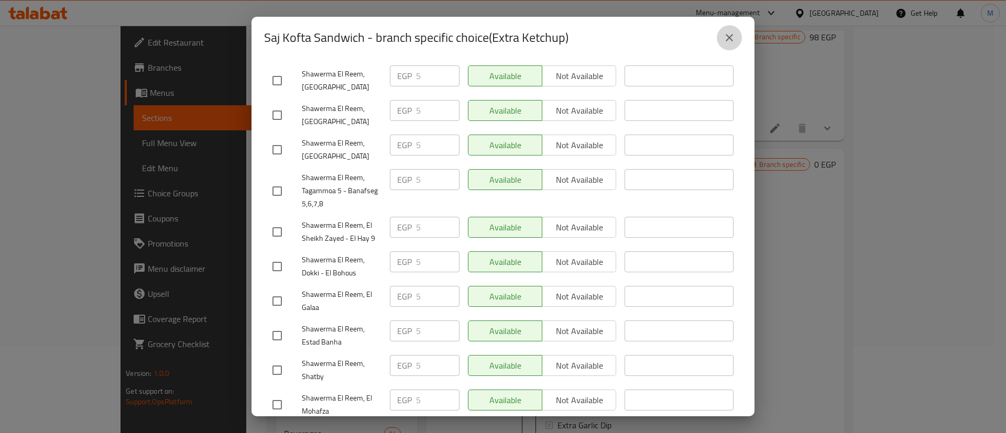
click at [725, 36] on icon "close" at bounding box center [729, 37] width 13 height 13
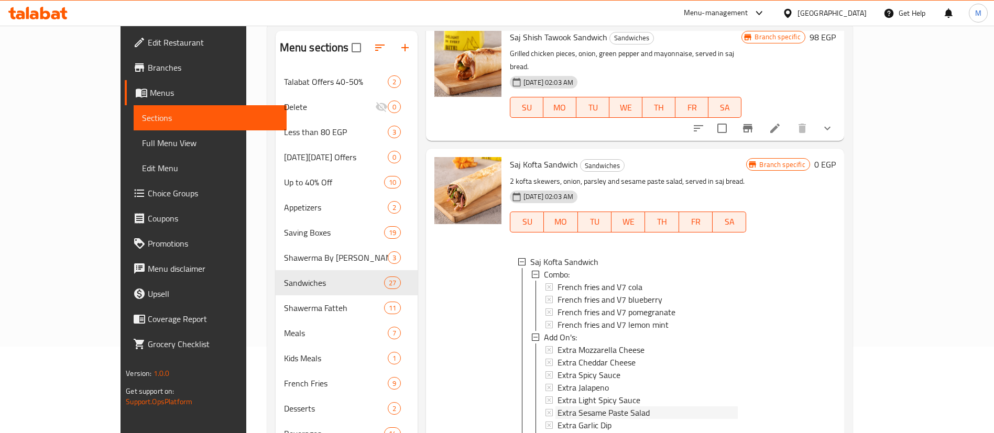
click at [589, 407] on span "Extra Sesame Paste Salad" at bounding box center [603, 413] width 92 height 13
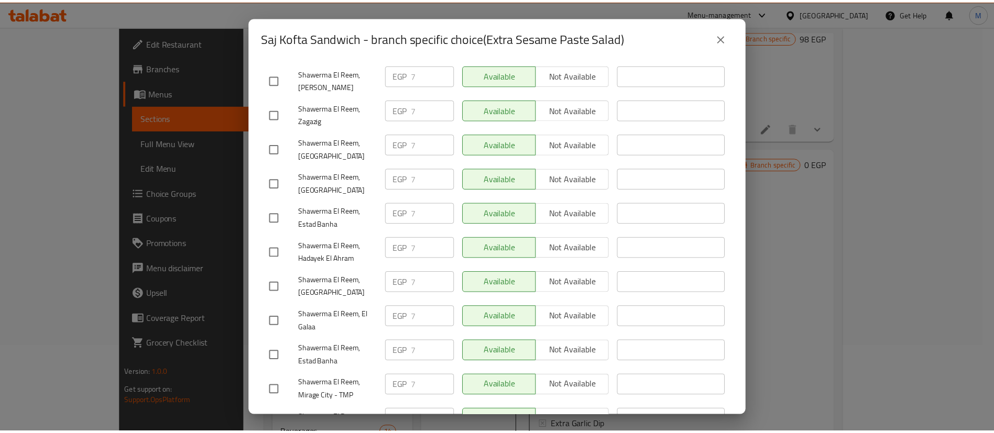
scroll to position [339, 0]
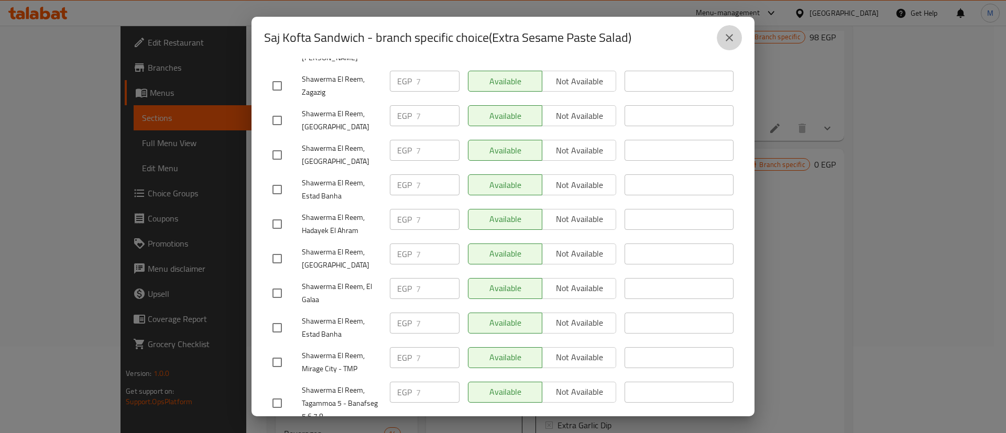
click at [728, 43] on icon "close" at bounding box center [729, 37] width 13 height 13
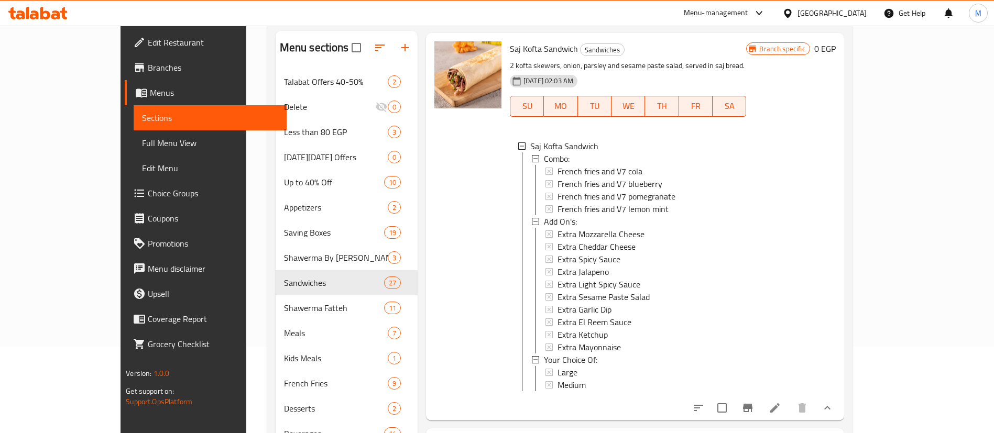
scroll to position [924, 0]
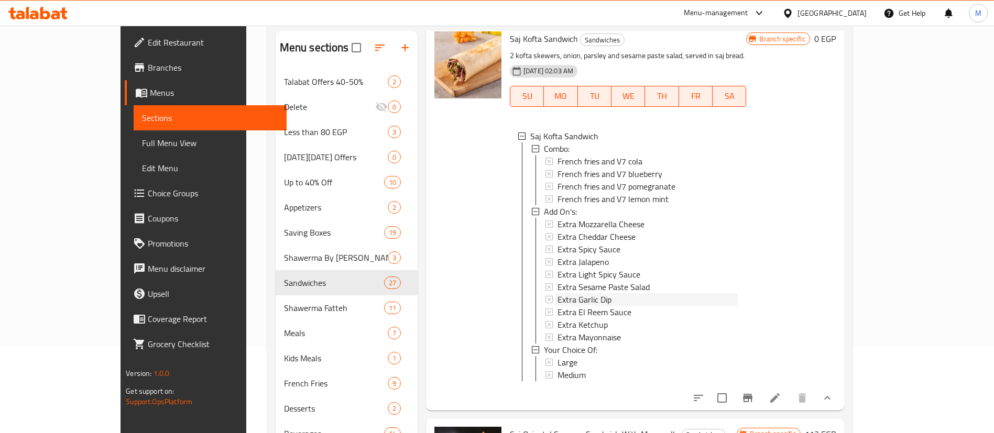
click at [570, 293] on span "Extra Garlic Dip" at bounding box center [584, 299] width 54 height 13
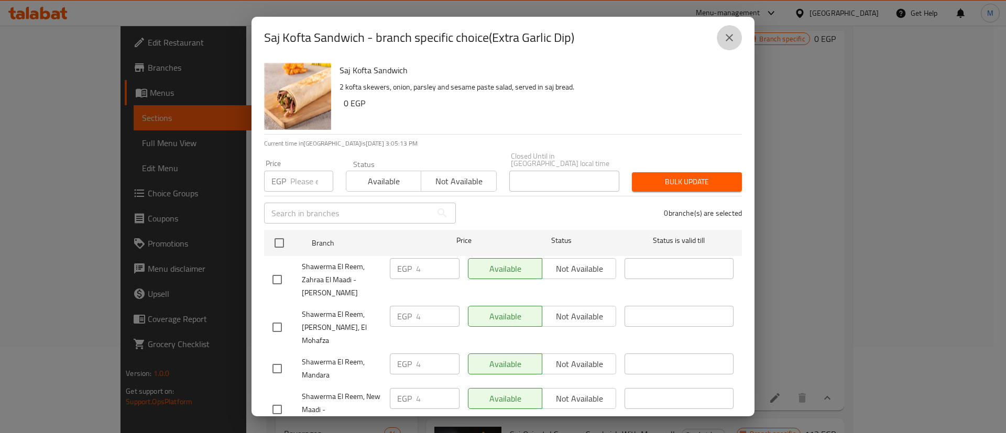
click at [724, 45] on button "close" at bounding box center [729, 37] width 25 height 25
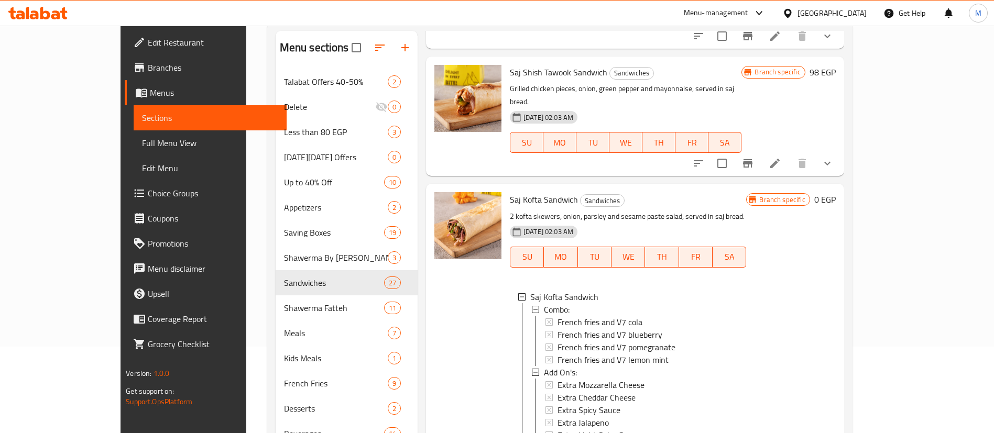
scroll to position [762, 0]
click at [581, 196] on span "Sandwiches" at bounding box center [602, 202] width 43 height 12
copy span "Sandwiches"
click at [581, 196] on span "Sandwiches" at bounding box center [602, 202] width 43 height 12
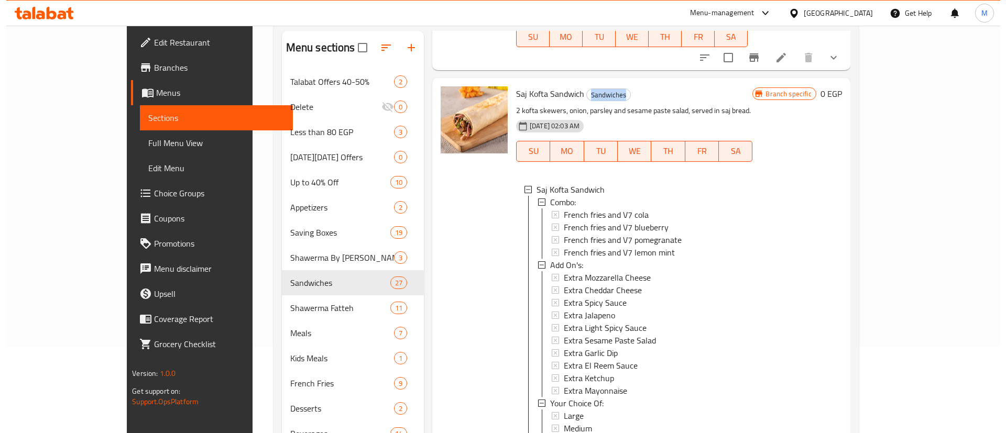
scroll to position [872, 0]
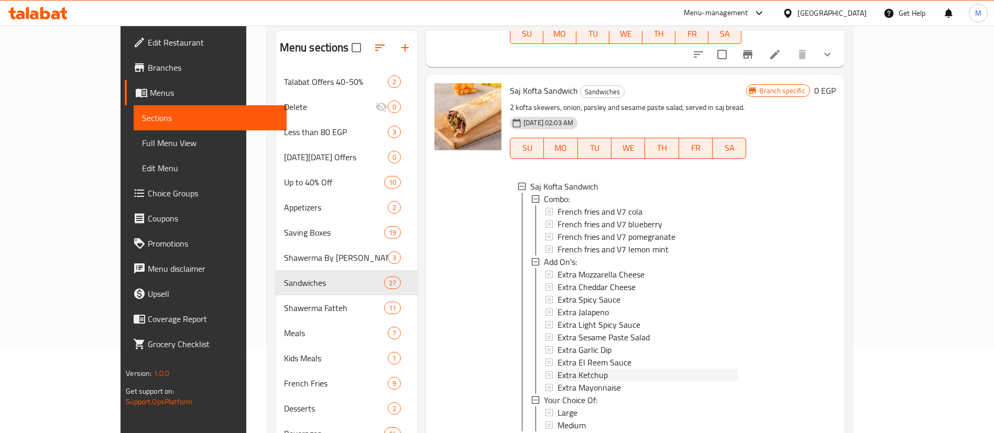
click at [586, 369] on div "Extra Ketchup" at bounding box center [647, 375] width 181 height 13
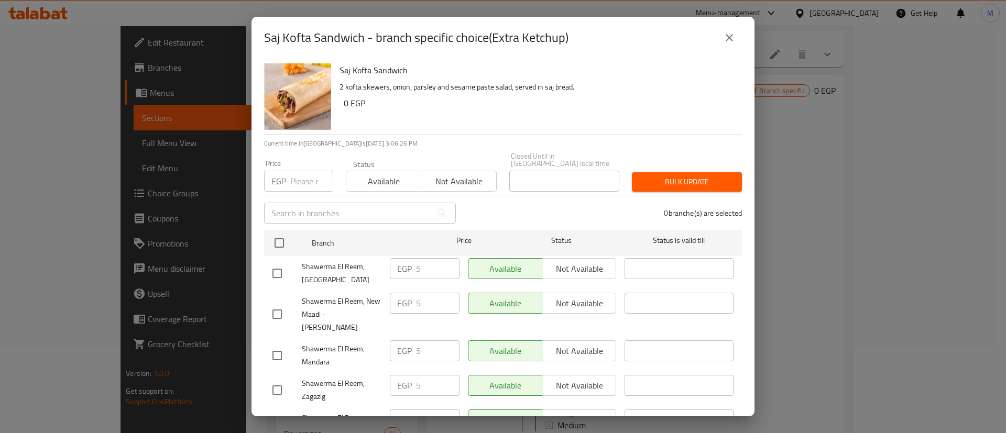
click at [515, 41] on h2 "Saj Kofta Sandwich - branch specific choice(Extra Ketchup)" at bounding box center [416, 37] width 304 height 17
copy h2 "Extra"
click at [515, 41] on h2 "Saj Kofta Sandwich - branch specific choice(Extra Ketchup)" at bounding box center [416, 37] width 304 height 17
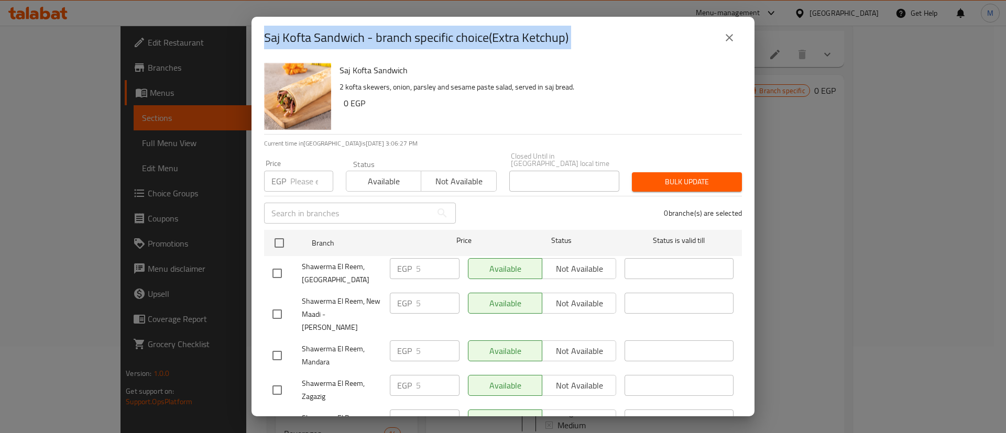
click at [515, 41] on h2 "Saj Kofta Sandwich - branch specific choice(Extra Ketchup)" at bounding box center [416, 37] width 304 height 17
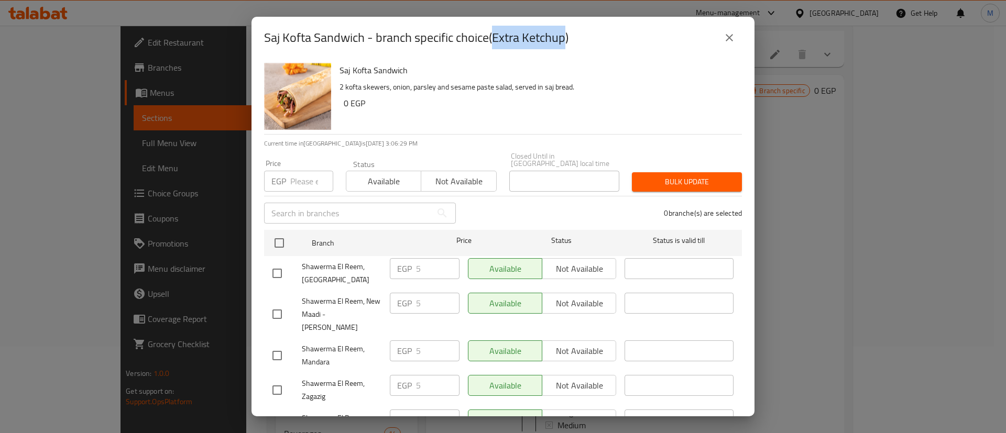
drag, startPoint x: 495, startPoint y: 39, endPoint x: 566, endPoint y: 41, distance: 71.3
click at [566, 41] on h2 "Saj Kofta Sandwich - branch specific choice(Extra Ketchup)" at bounding box center [416, 37] width 304 height 17
copy h2 "Extra Ketchup"
click at [738, 32] on button "close" at bounding box center [729, 37] width 25 height 25
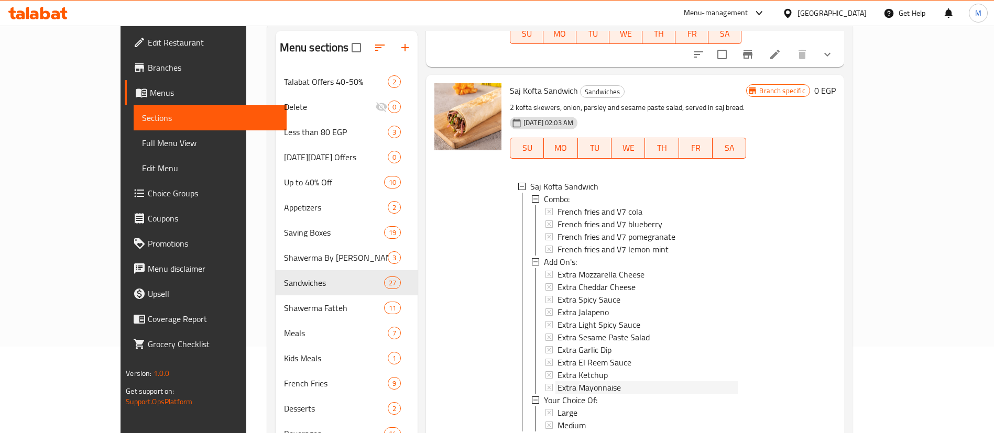
click at [573, 381] on span "Extra Mayonnaise" at bounding box center [588, 387] width 63 height 13
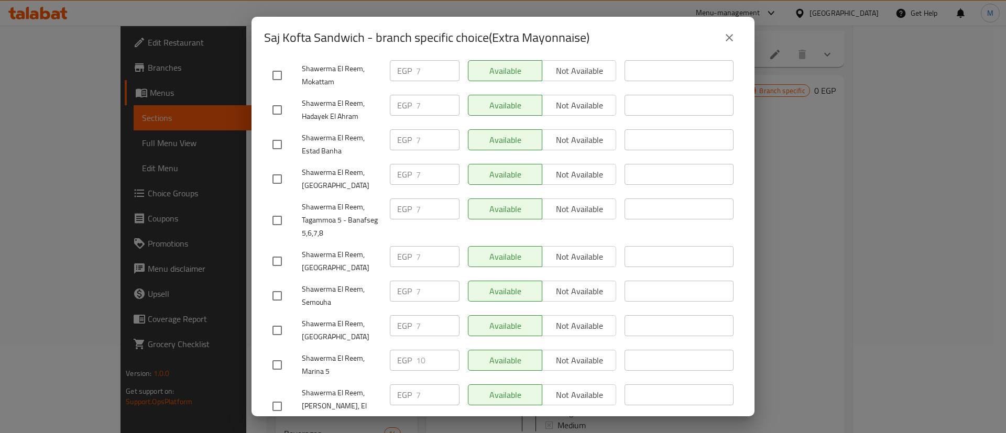
scroll to position [0, 0]
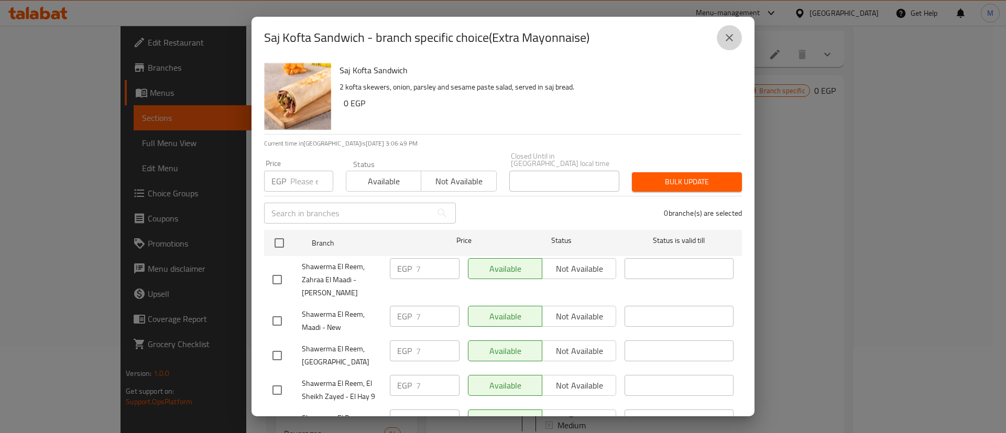
click at [727, 41] on icon "close" at bounding box center [729, 37] width 13 height 13
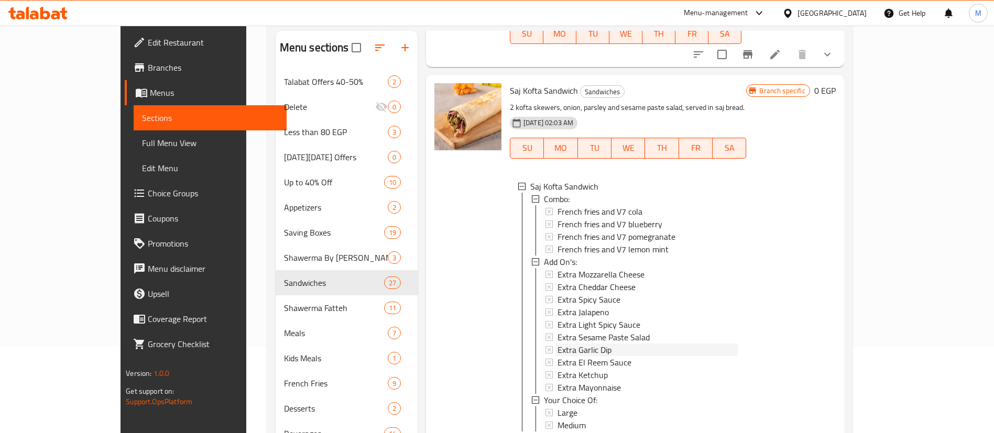
click at [575, 344] on span "Extra Garlic Dip" at bounding box center [584, 350] width 54 height 13
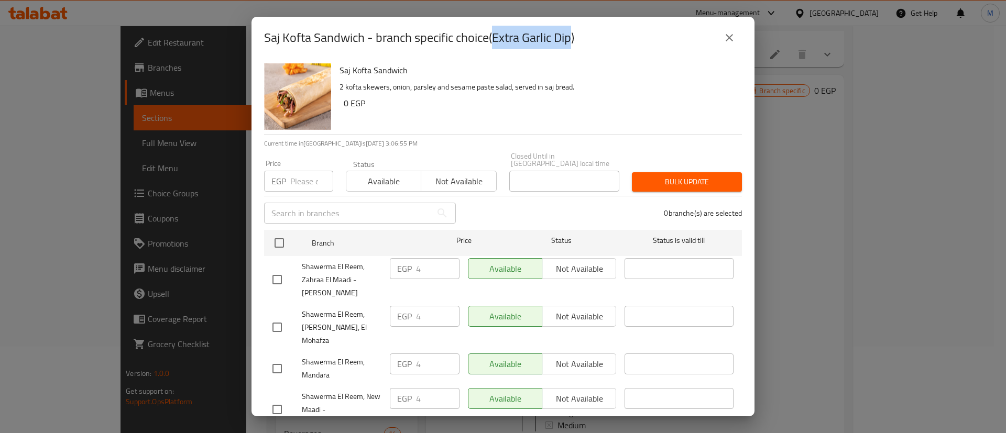
drag, startPoint x: 495, startPoint y: 36, endPoint x: 574, endPoint y: 36, distance: 78.6
click at [574, 36] on h2 "Saj Kofta Sandwich - branch specific choice(Extra Garlic Dip)" at bounding box center [419, 37] width 310 height 17
copy h2 "Extra Garlic Dip"
click at [724, 37] on icon "close" at bounding box center [729, 37] width 13 height 13
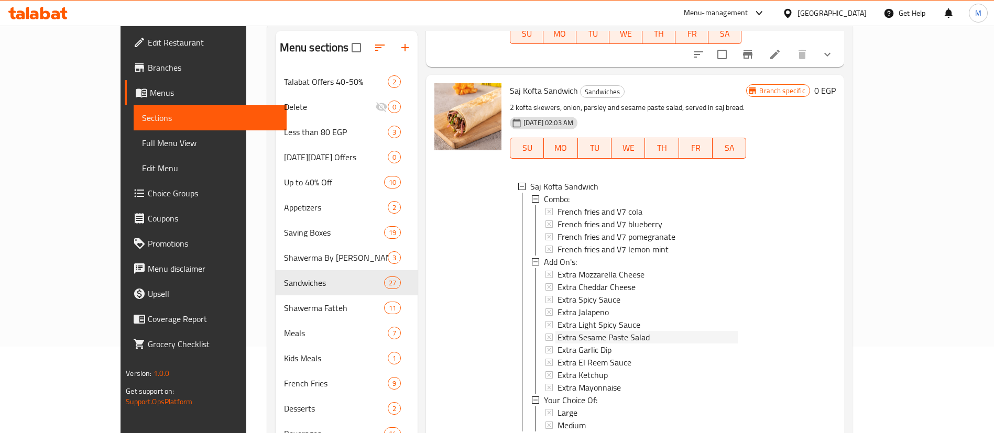
click at [597, 331] on span "Extra Sesame Paste Salad" at bounding box center [603, 337] width 92 height 13
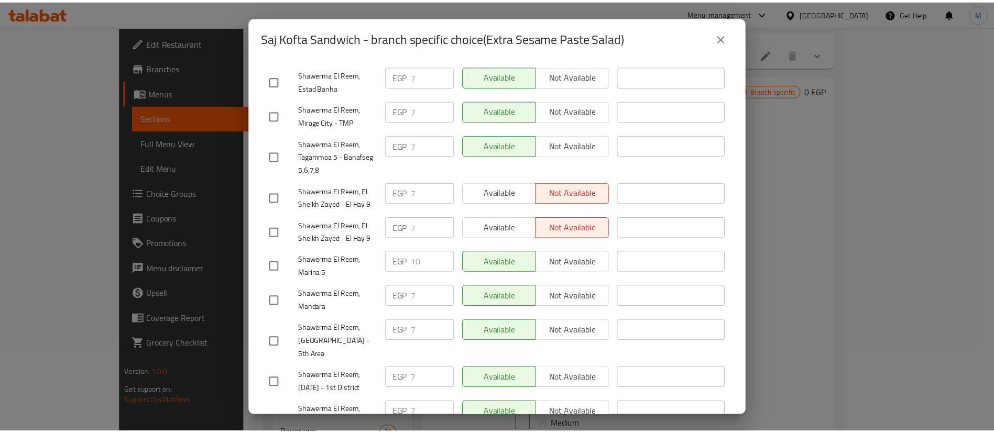
scroll to position [605, 0]
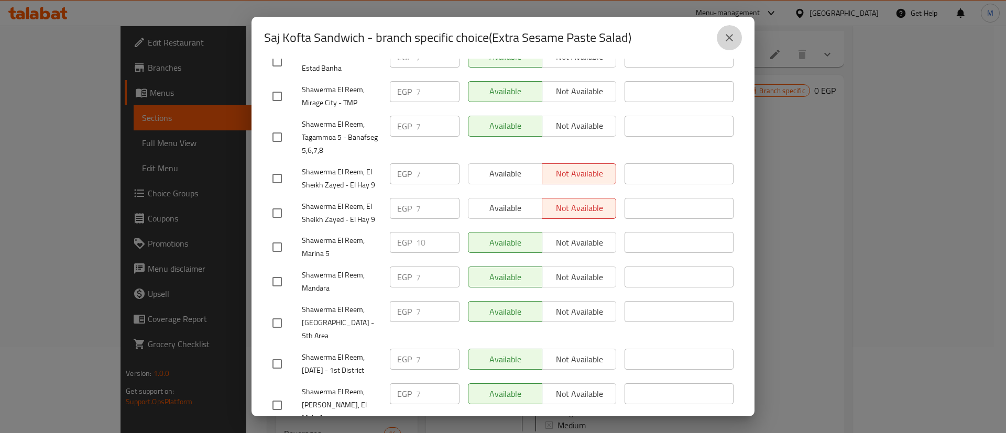
click at [728, 39] on icon "close" at bounding box center [729, 37] width 7 height 7
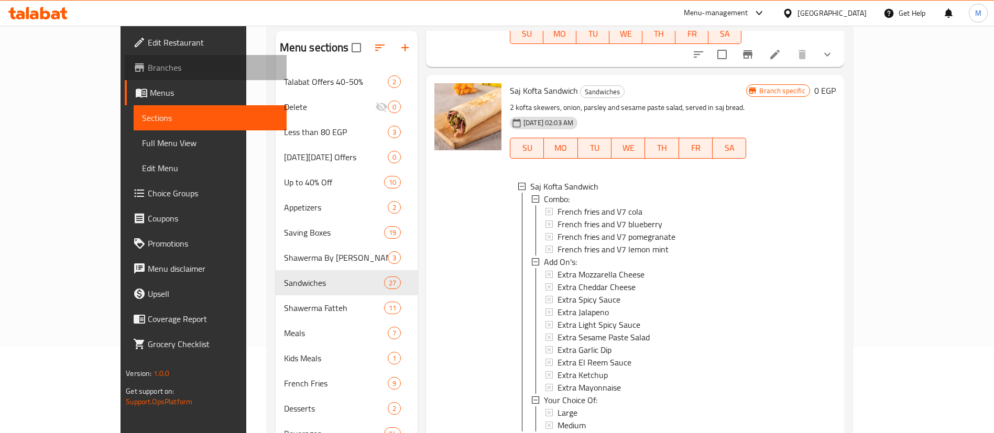
click at [125, 60] on link "Branches" at bounding box center [206, 67] width 162 height 25
